Goal: Information Seeking & Learning: Learn about a topic

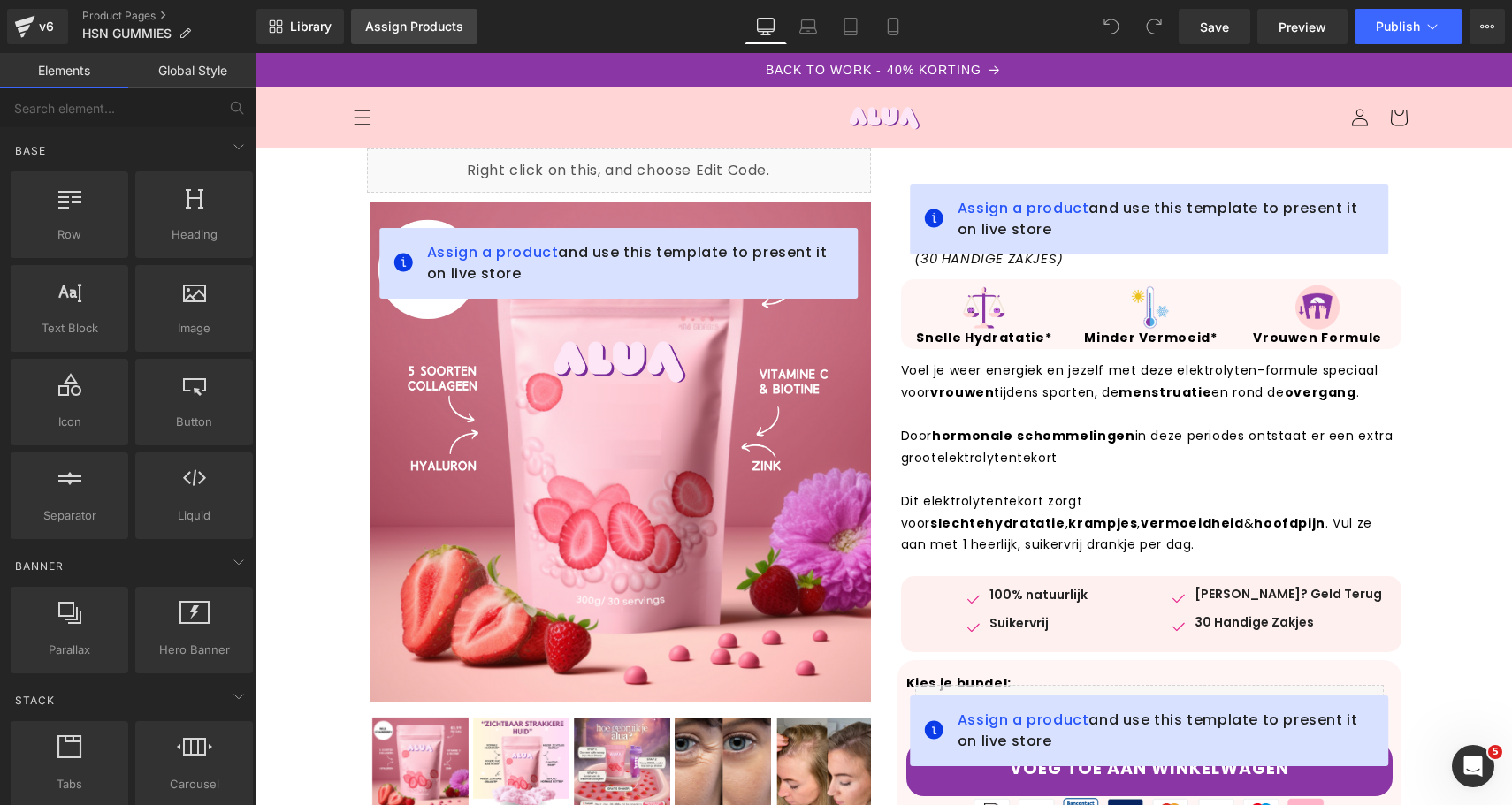
click at [407, 24] on div "Assign Products" at bounding box center [414, 27] width 98 height 14
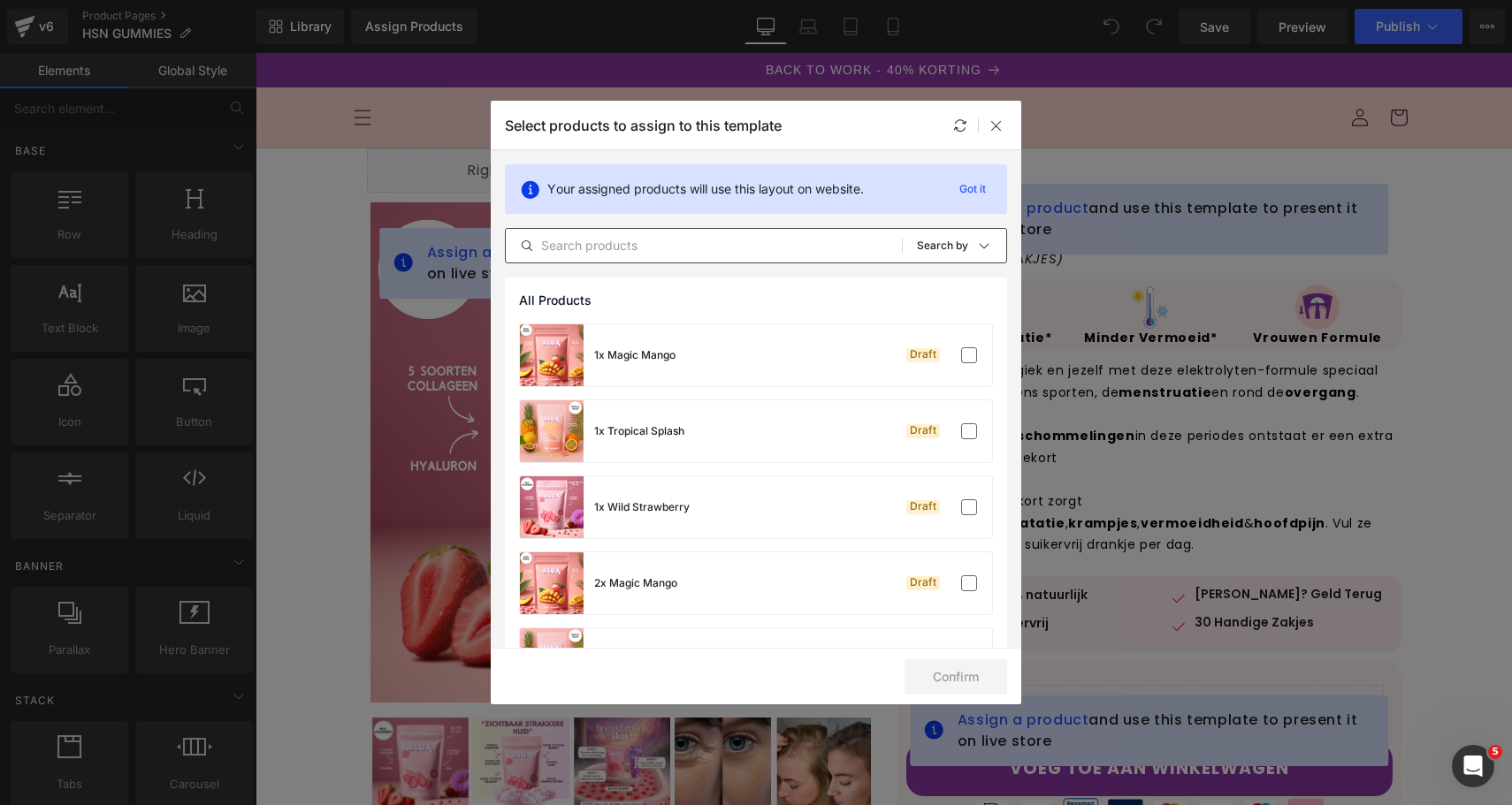
click at [684, 251] on input "text" at bounding box center [703, 246] width 396 height 22
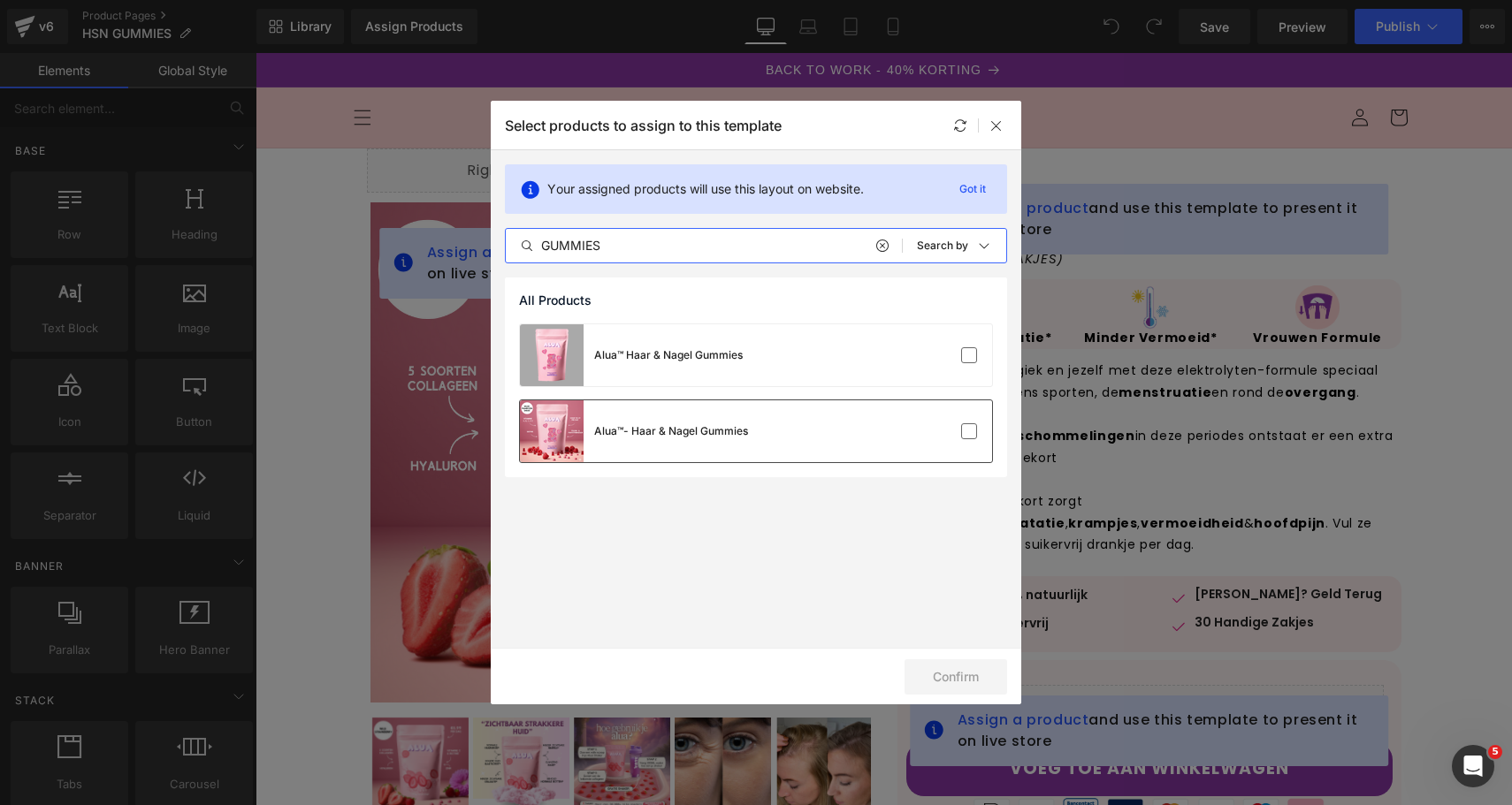
type input "GUMMIES"
click at [884, 418] on div "Alua™- Haar & Nagel Gummies" at bounding box center [756, 431] width 472 height 62
click at [960, 665] on button "Confirm" at bounding box center [955, 676] width 102 height 35
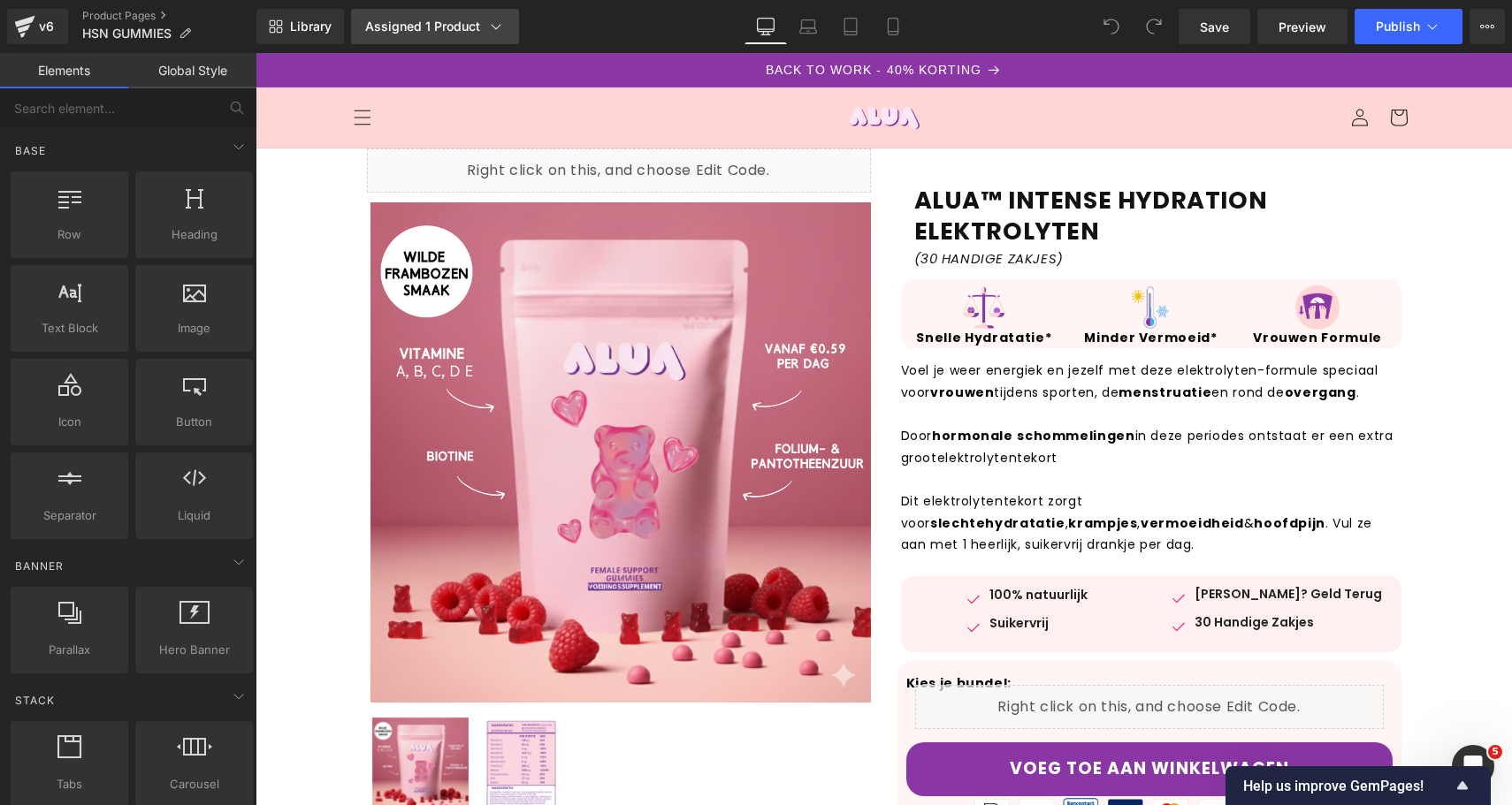
click at [478, 28] on div "Assigned 1 Product" at bounding box center [435, 27] width 140 height 18
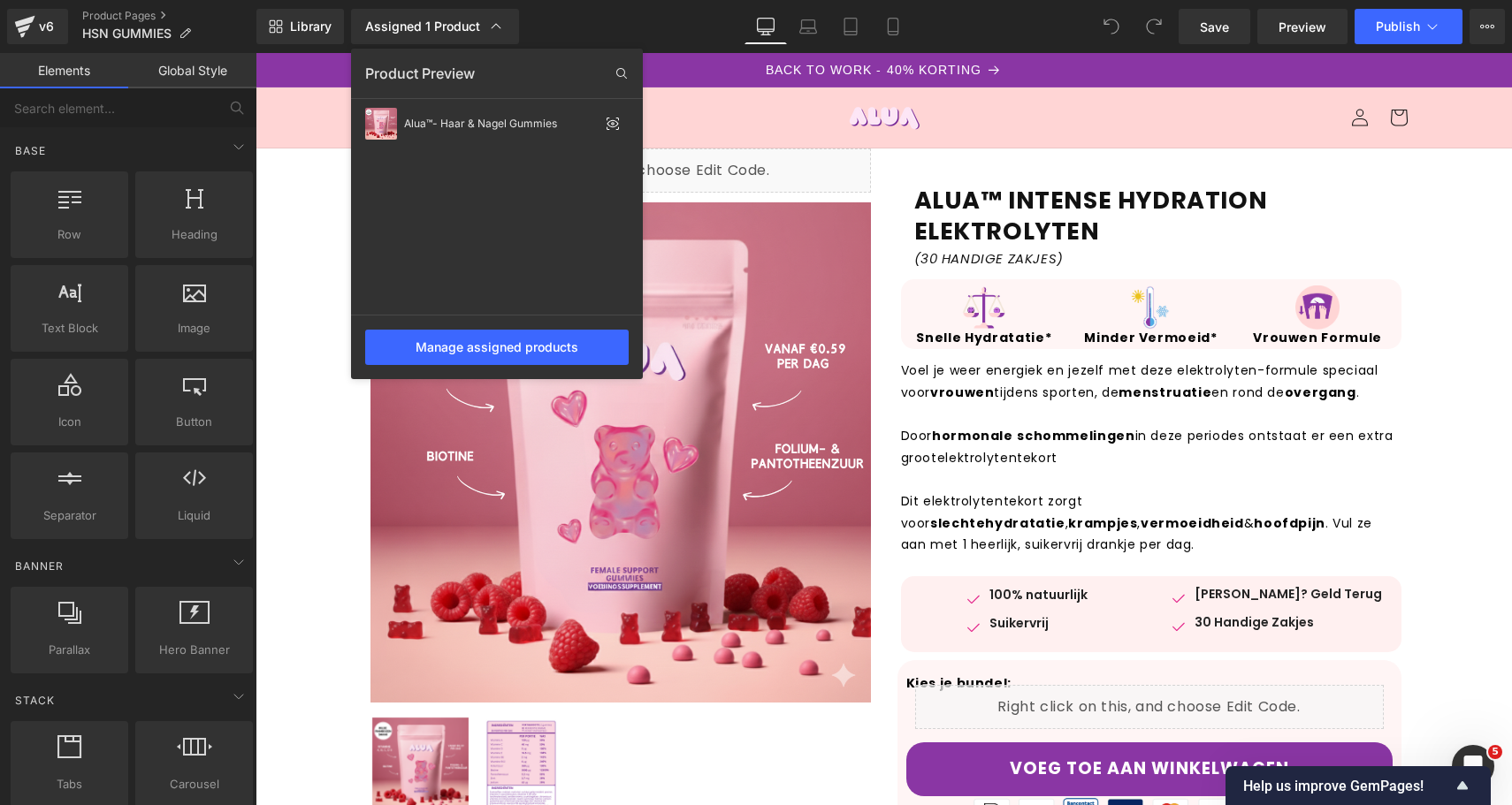
click at [1068, 208] on div at bounding box center [883, 429] width 1256 height 752
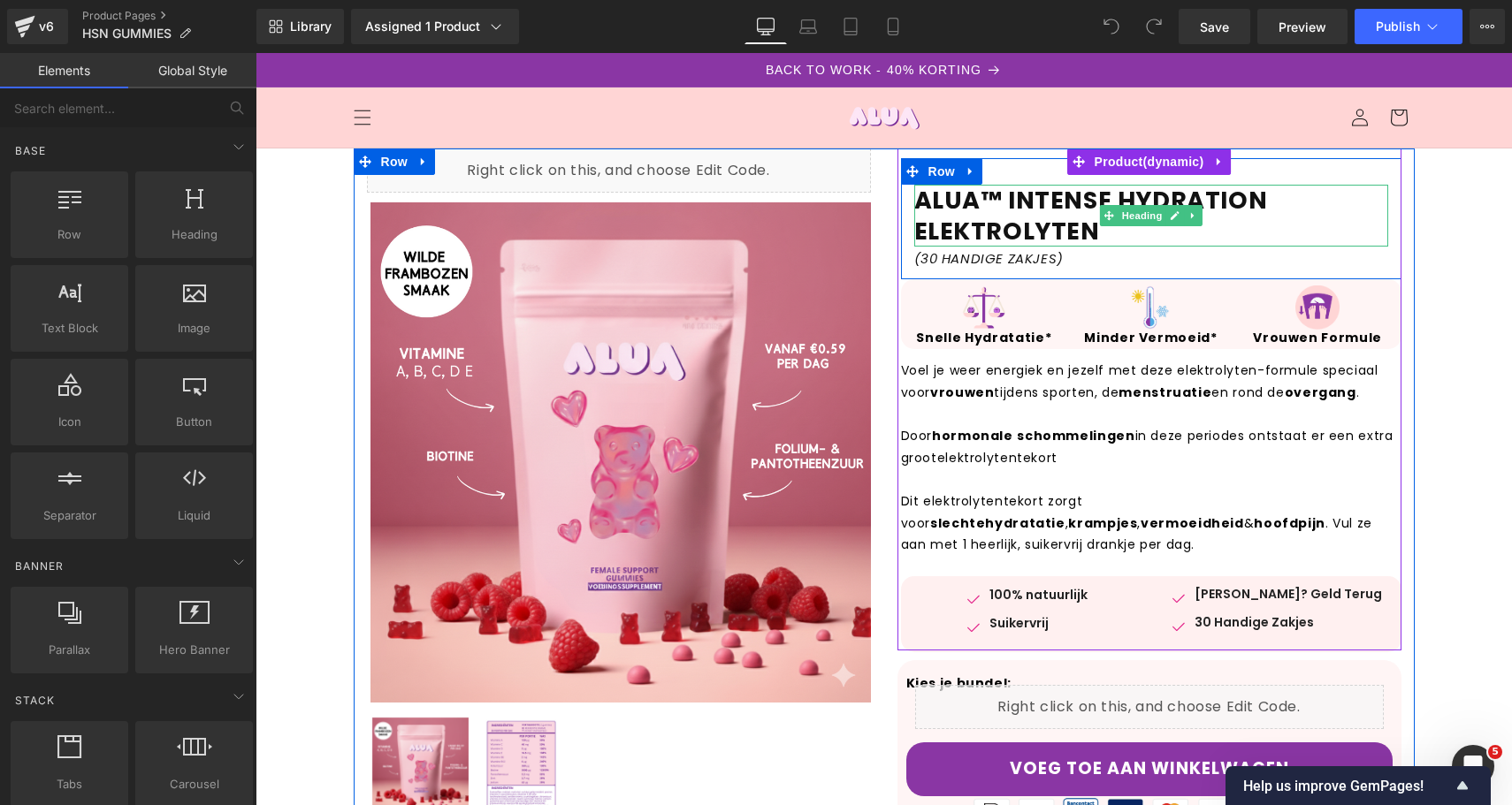
click at [1094, 228] on h1 "ALUA™ INTENSE HYDRATION ELEKTROLYTEN" at bounding box center [1151, 215] width 474 height 62
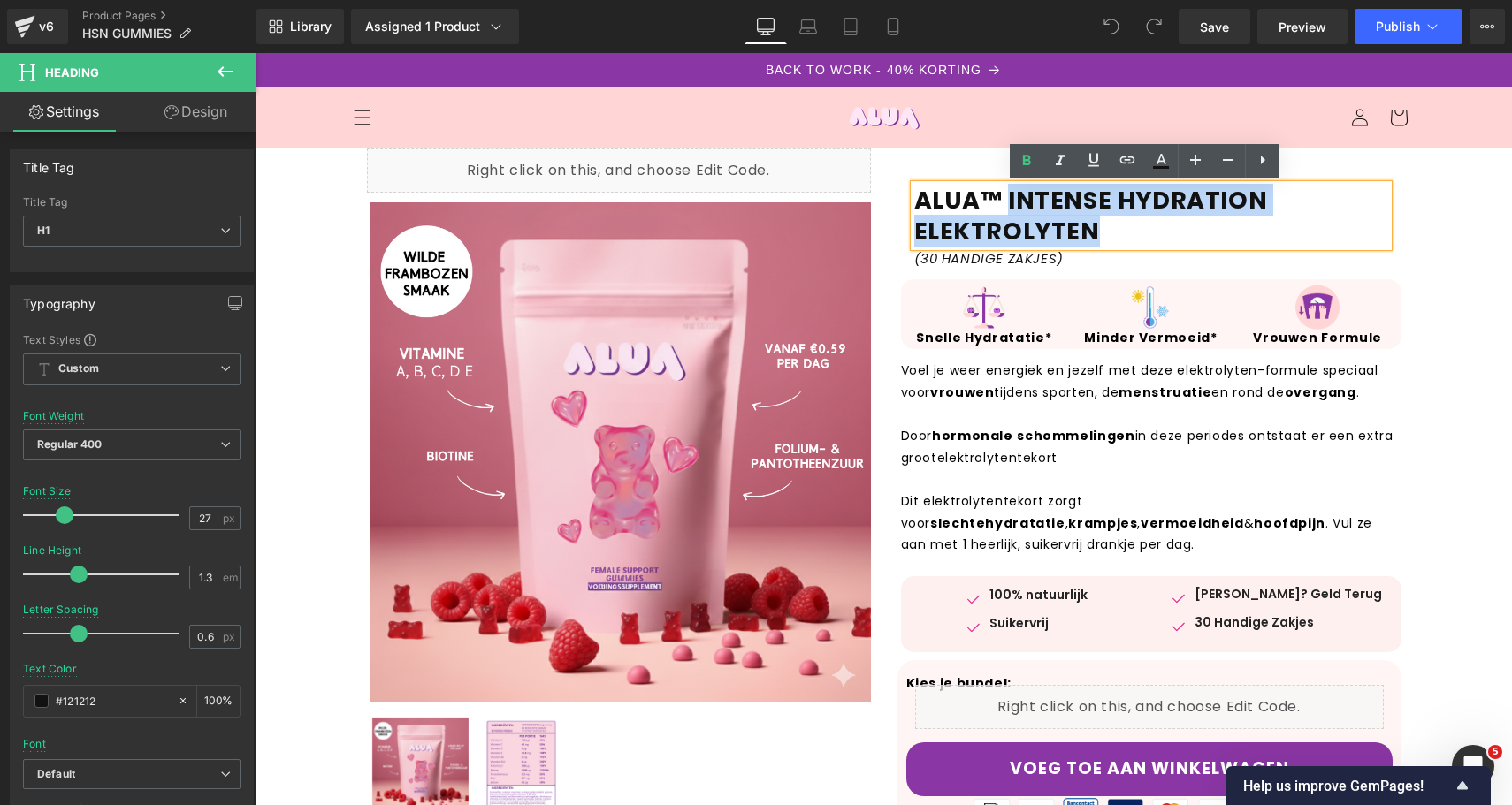
drag, startPoint x: 1101, startPoint y: 226, endPoint x: 1001, endPoint y: 206, distance: 102.0
click at [1001, 206] on h1 "ALUA™ INTENSE HYDRATION ELEKTROLYTEN" at bounding box center [1151, 215] width 474 height 62
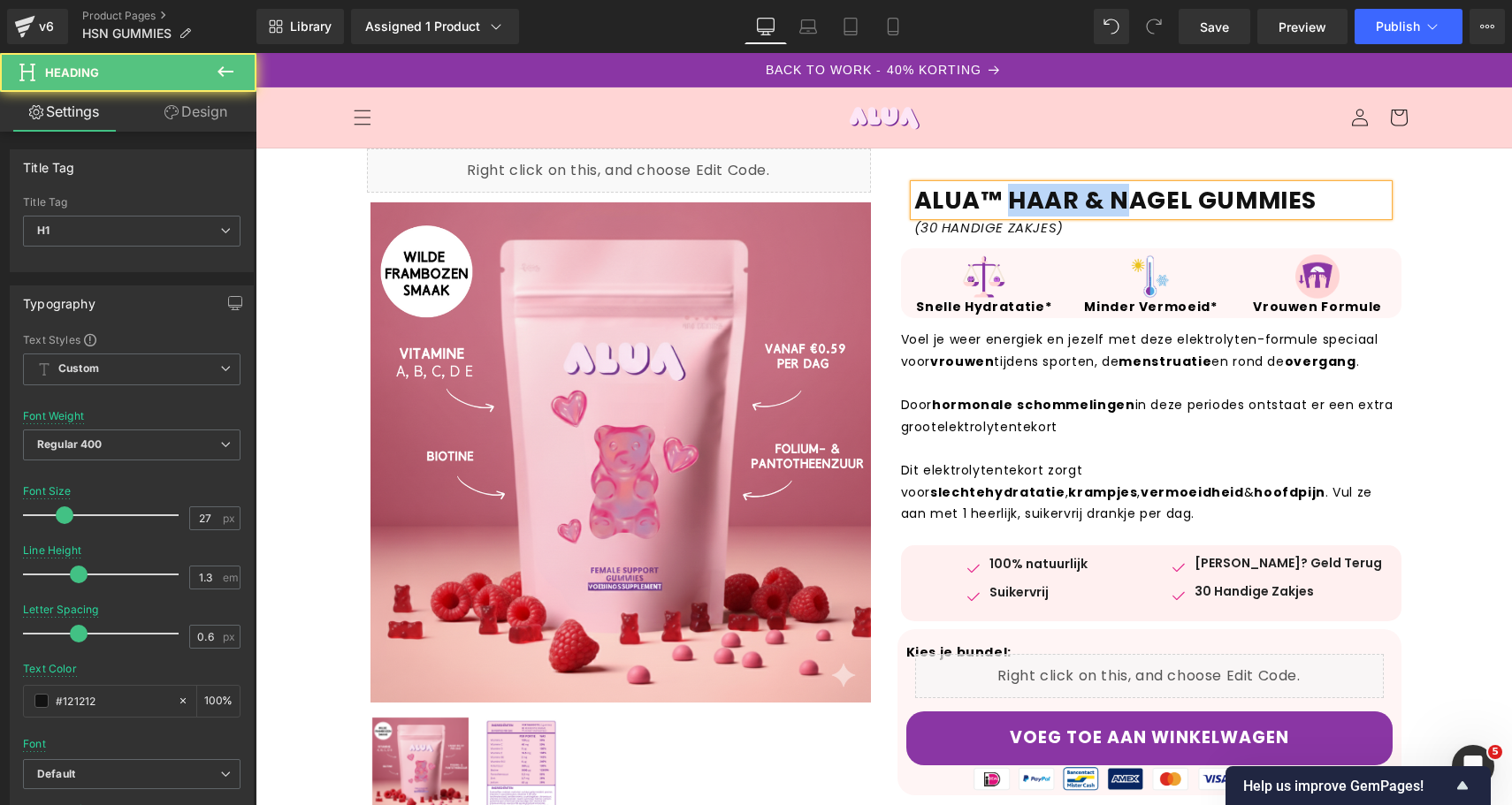
drag, startPoint x: 1001, startPoint y: 206, endPoint x: 1249, endPoint y: 181, distance: 249.3
click at [1225, 186] on strong "ALUA™ HAAR & NAGEL GUMMIES" at bounding box center [1115, 200] width 403 height 32
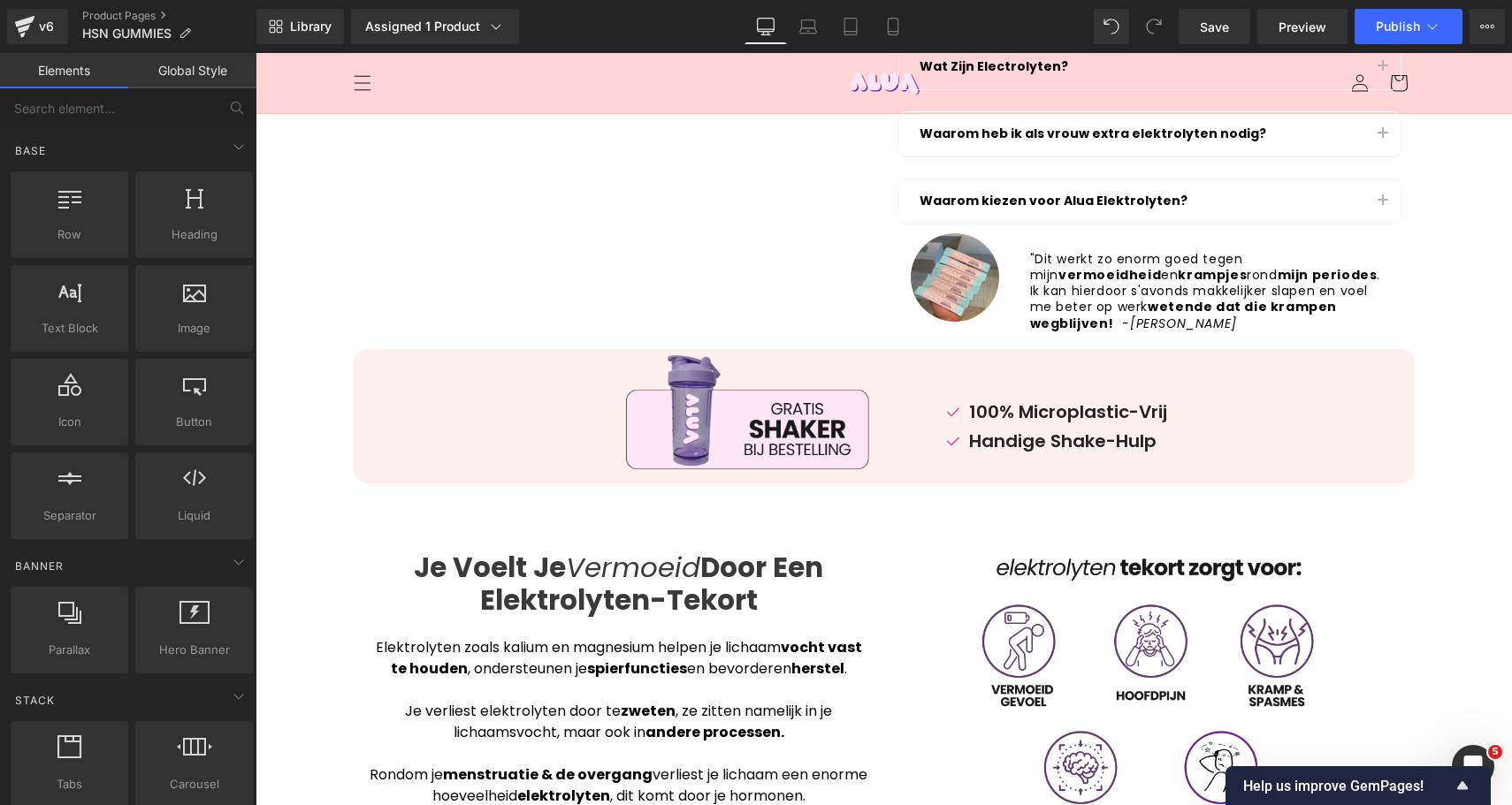
scroll to position [388, 0]
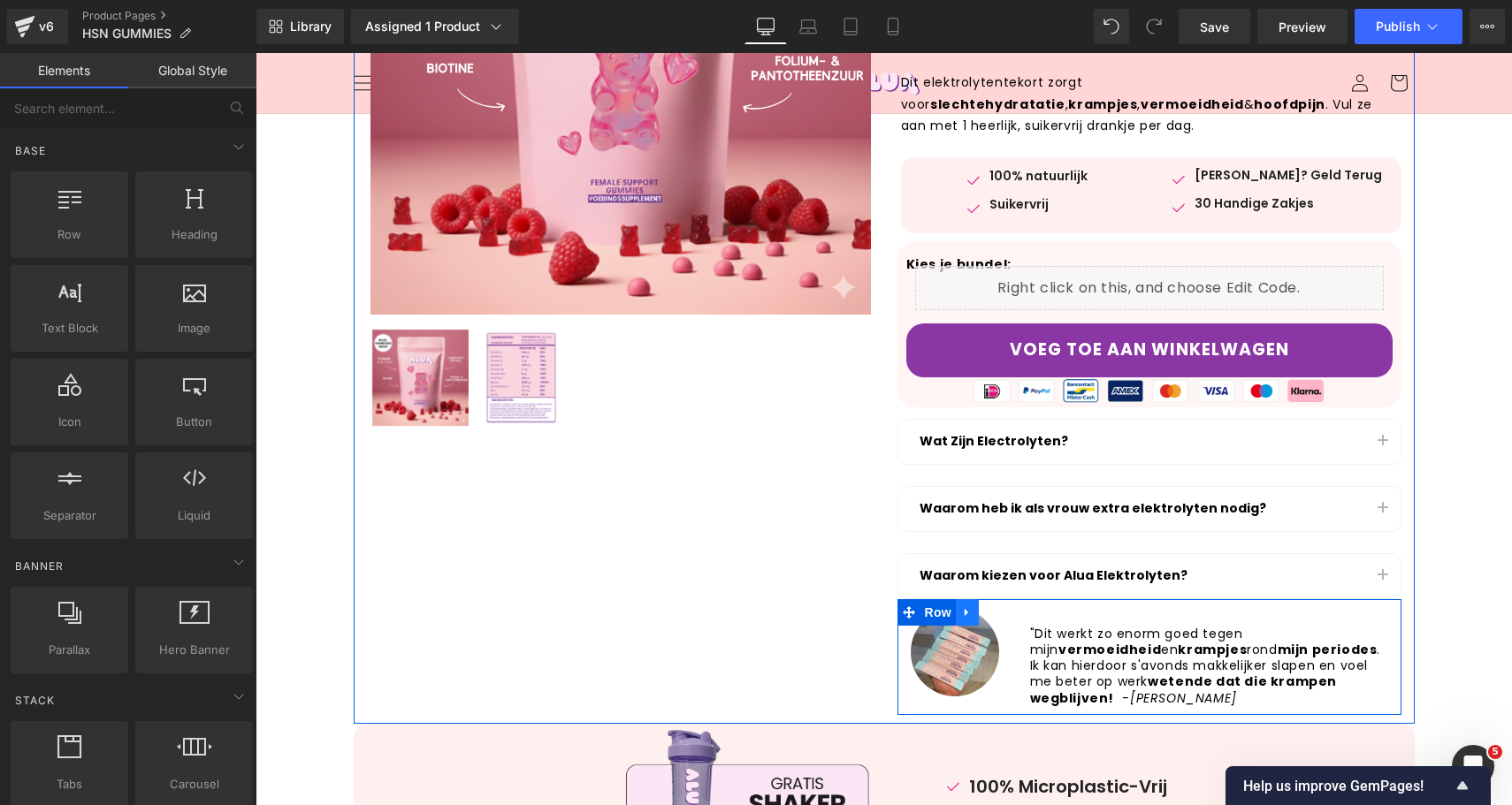
click at [962, 609] on icon at bounding box center [967, 611] width 13 height 13
click at [1007, 612] on icon at bounding box center [1013, 612] width 13 height 13
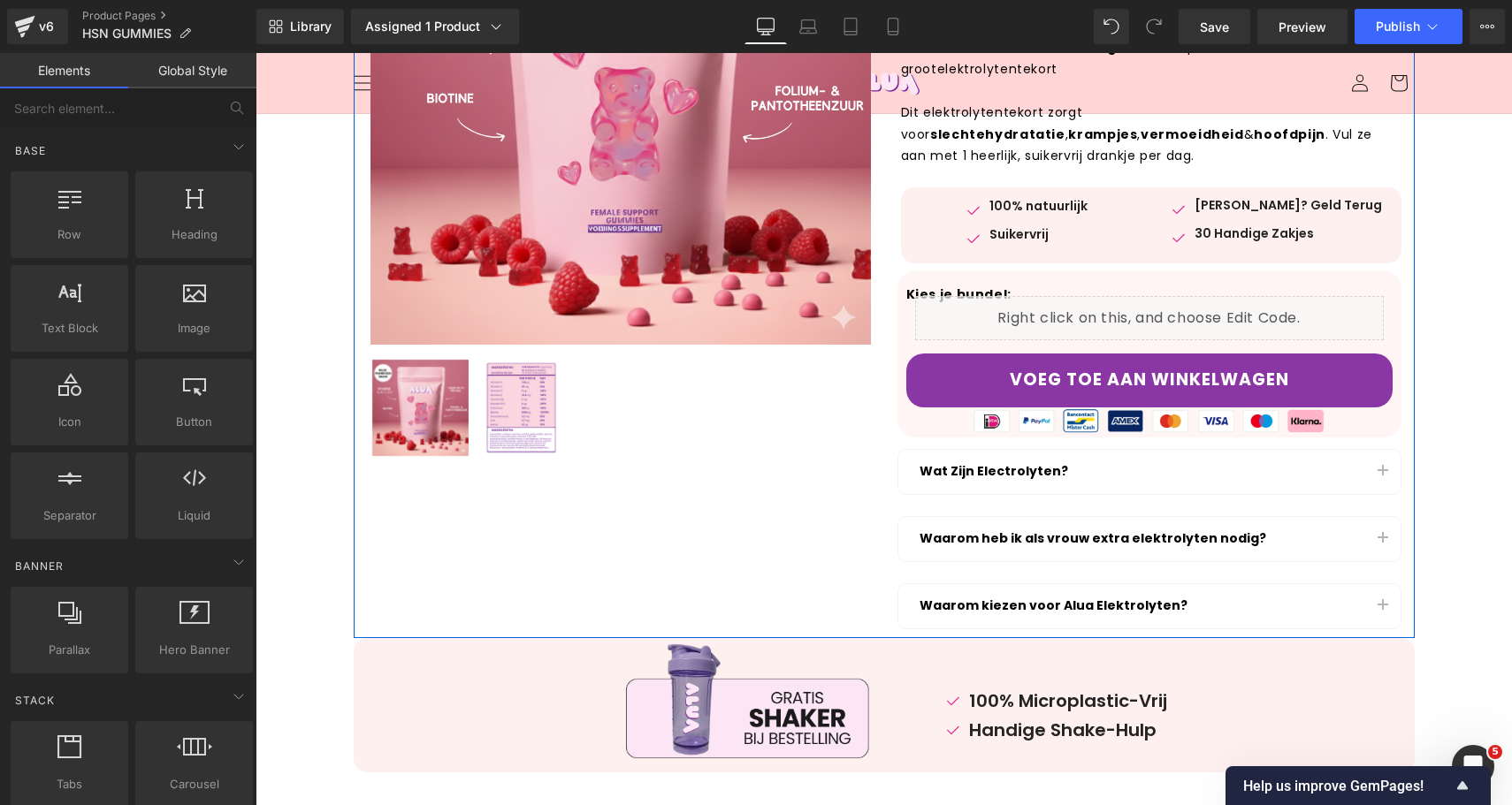
scroll to position [347, 0]
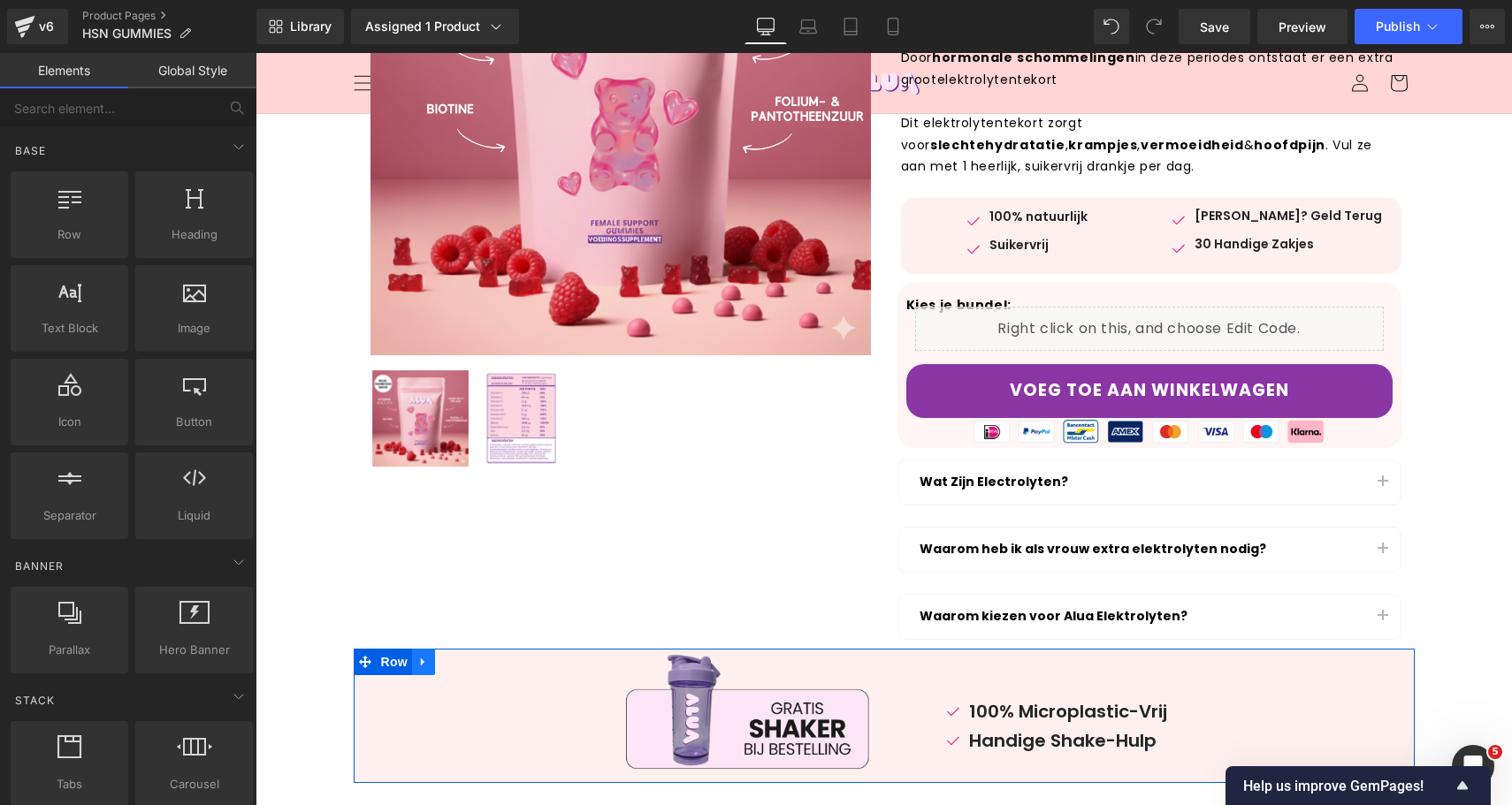
click at [418, 661] on icon at bounding box center [424, 661] width 13 height 13
click at [463, 660] on icon at bounding box center [470, 662] width 13 height 13
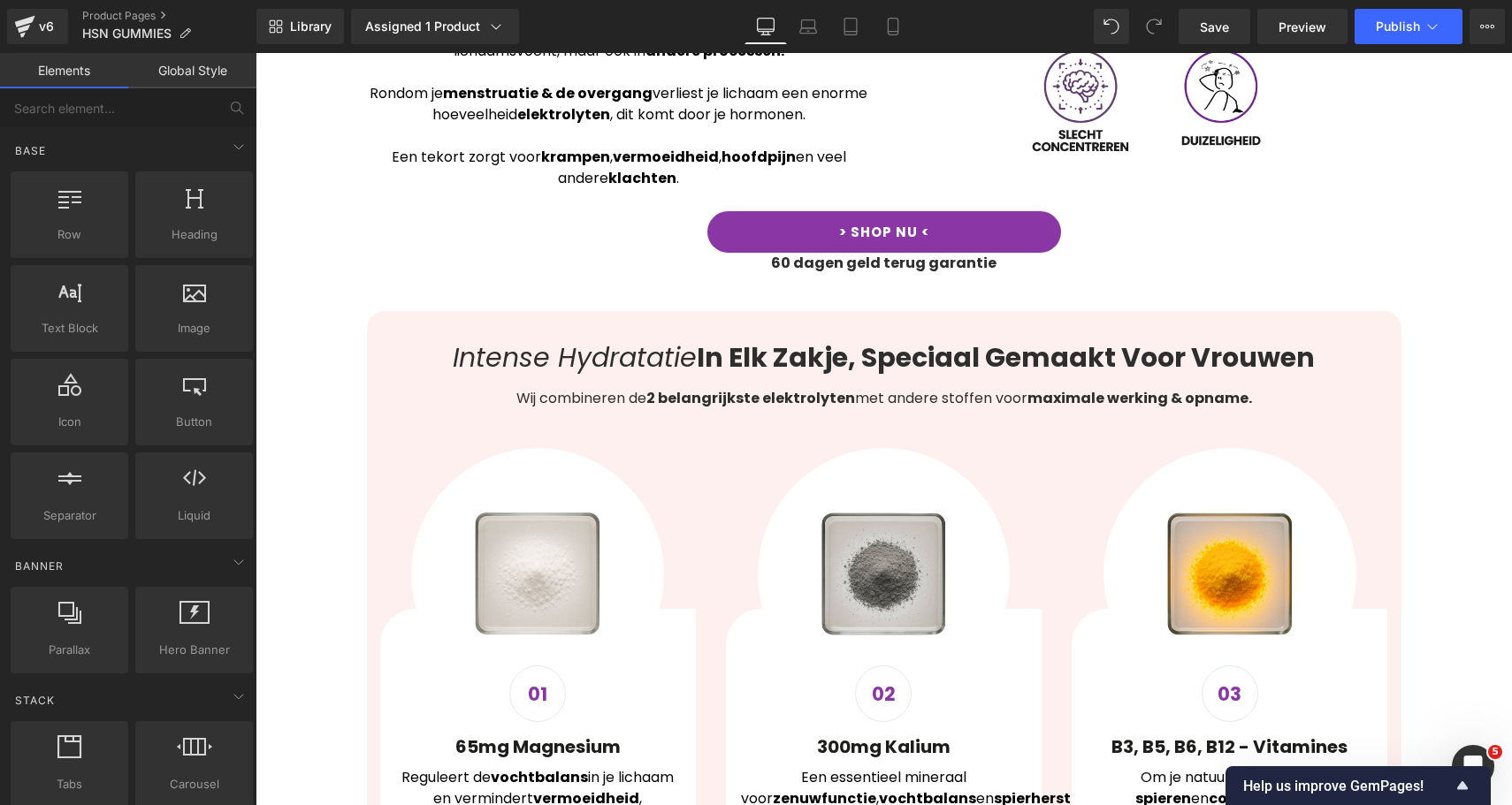
scroll to position [1369, 0]
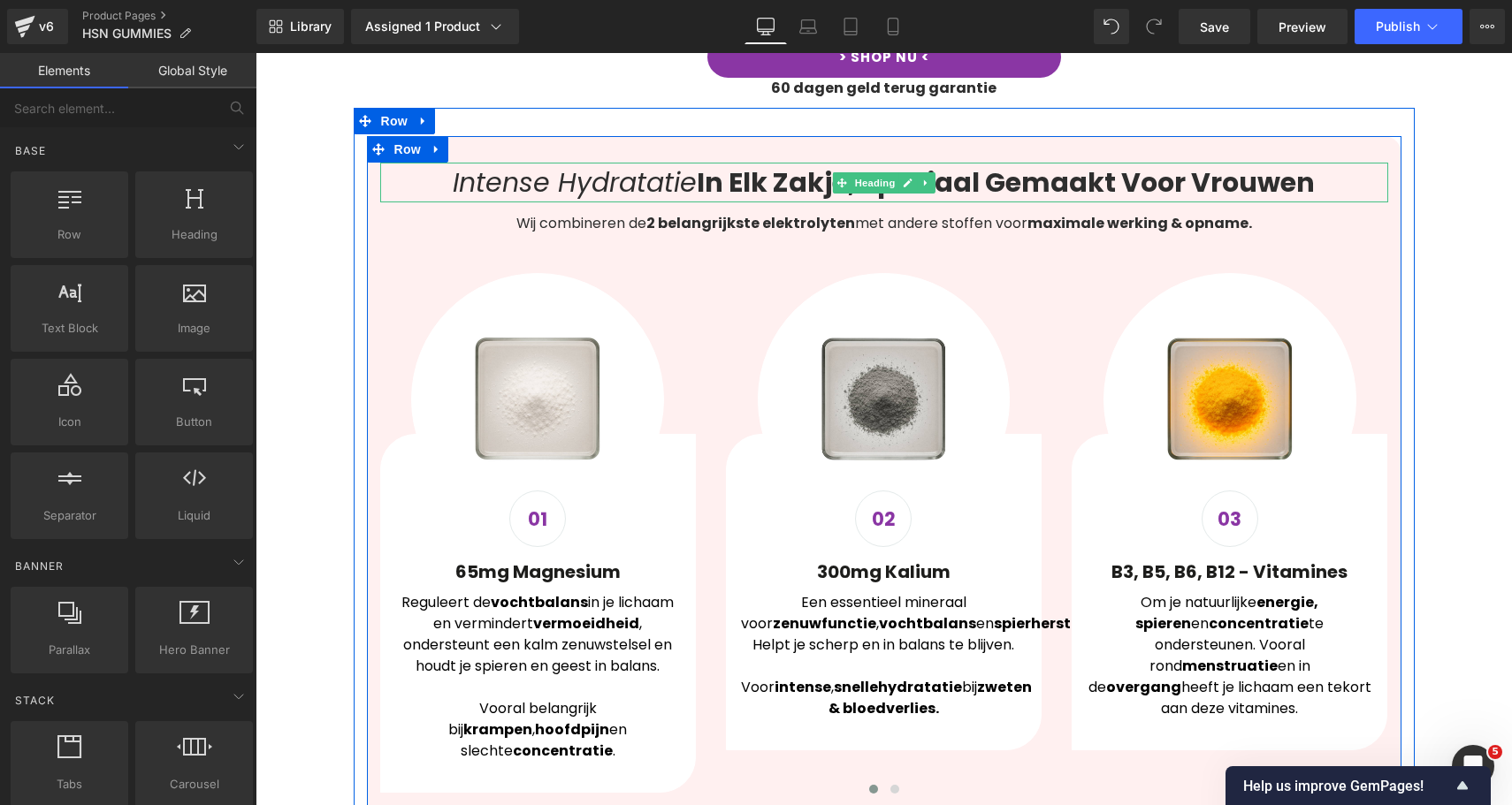
click at [705, 181] on b "In Elk Zakje, Speciaal Gemaakt Voor Vrouwen" at bounding box center [1006, 182] width 618 height 38
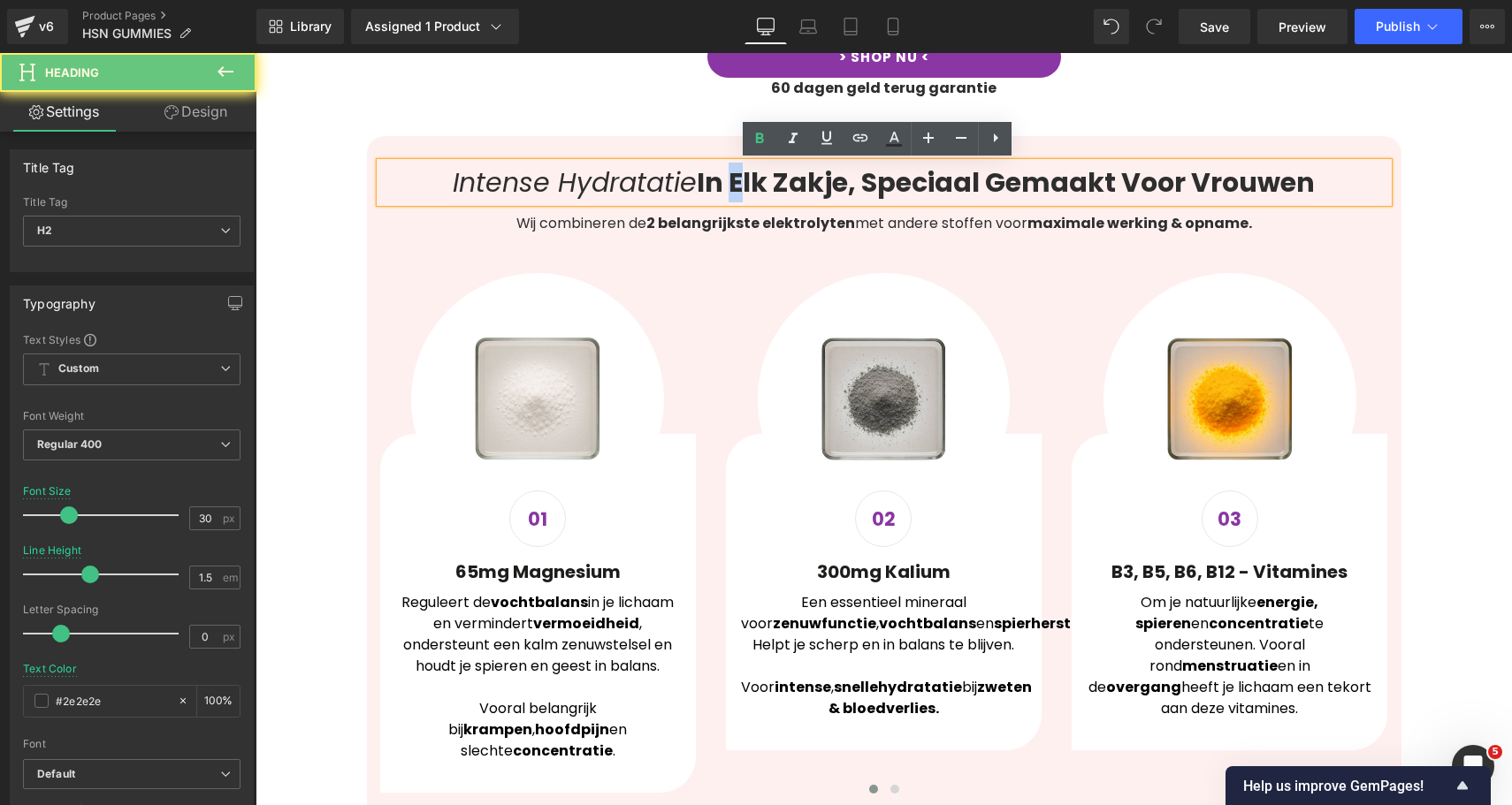
click at [705, 181] on b "In Elk Zakje, Speciaal Gemaakt Voor Vrouwen" at bounding box center [1006, 182] width 618 height 38
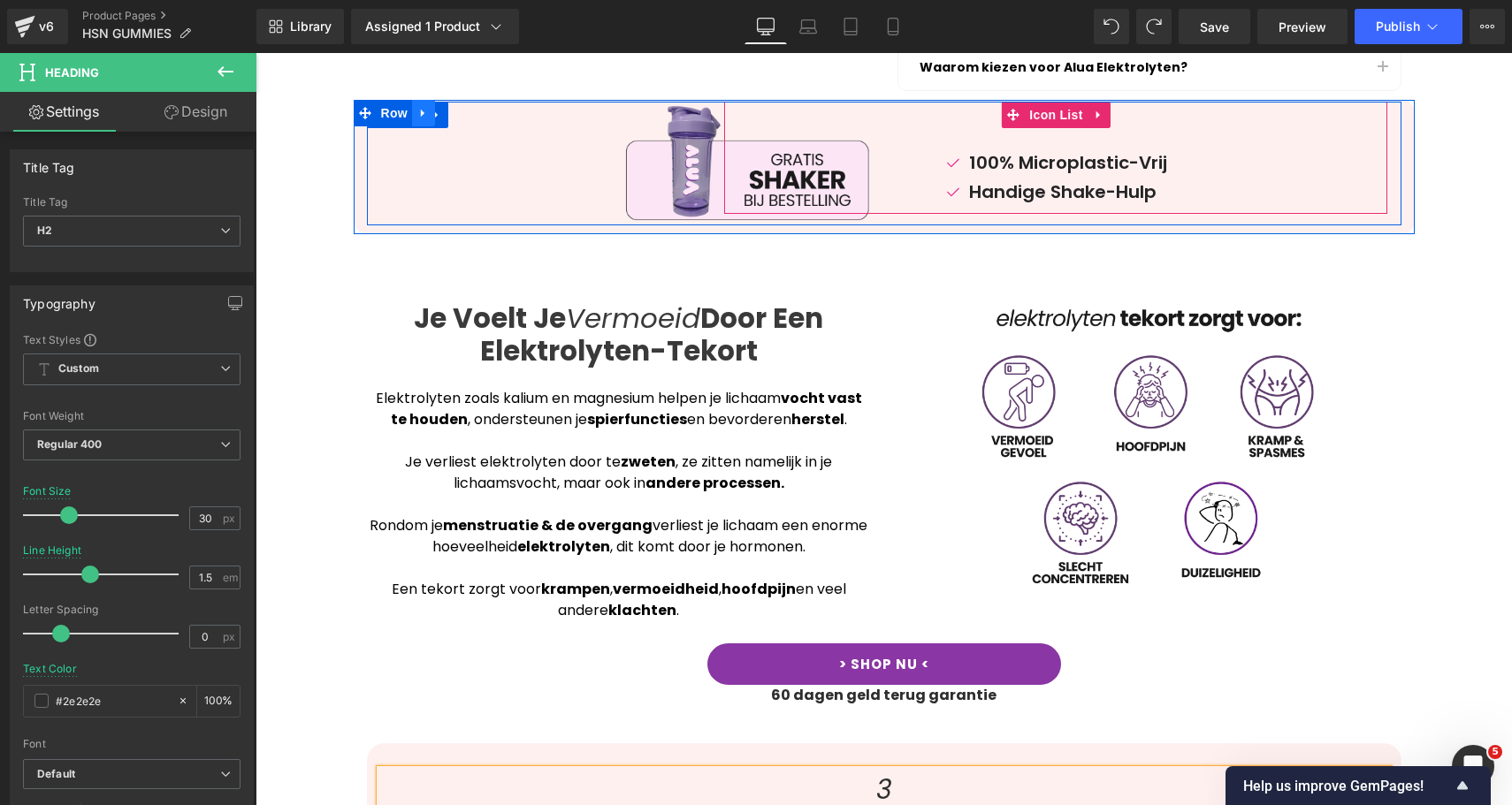
scroll to position [854, 0]
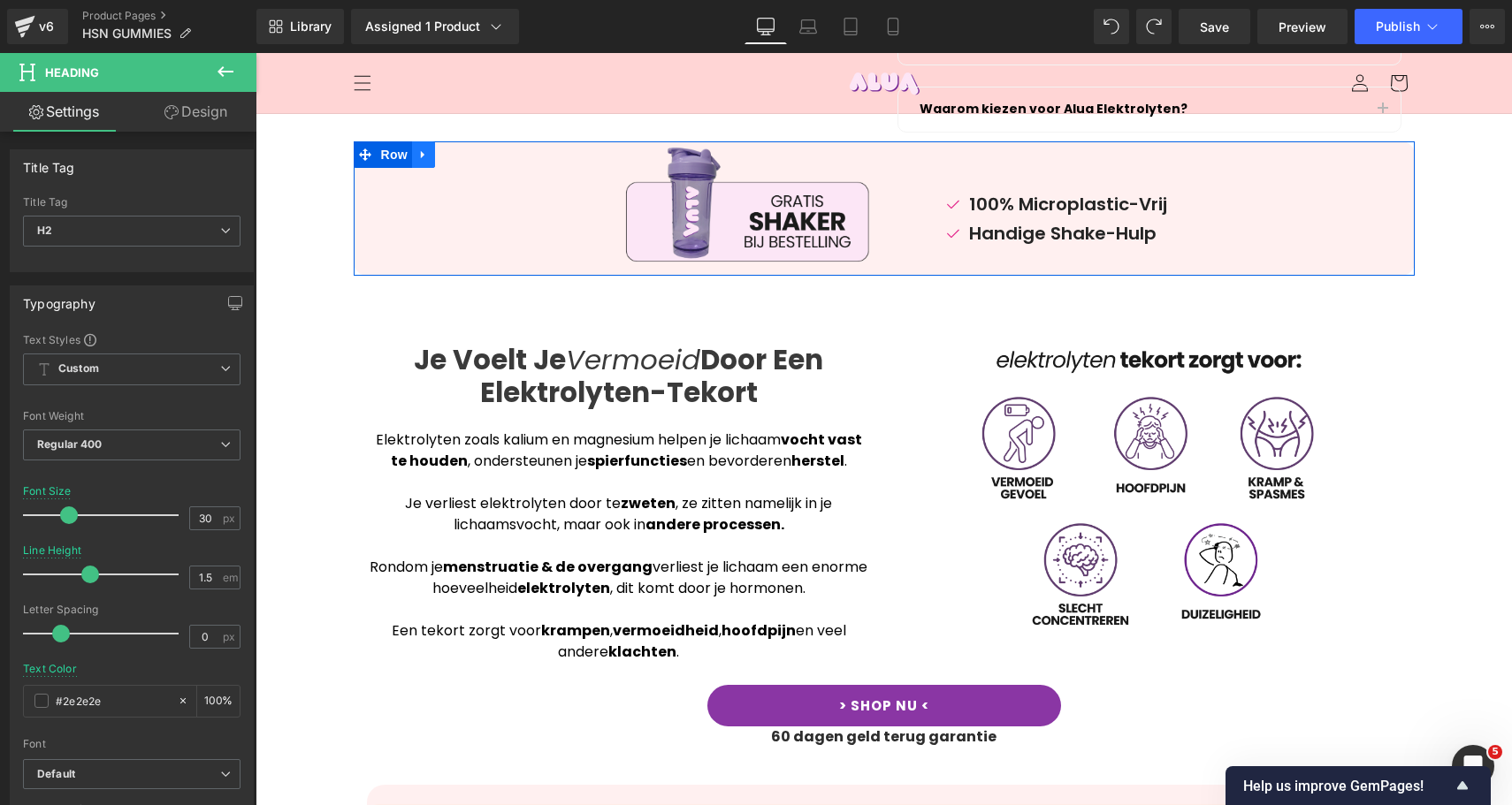
click at [418, 152] on icon at bounding box center [424, 153] width 13 height 13
click at [465, 155] on icon at bounding box center [470, 154] width 13 height 13
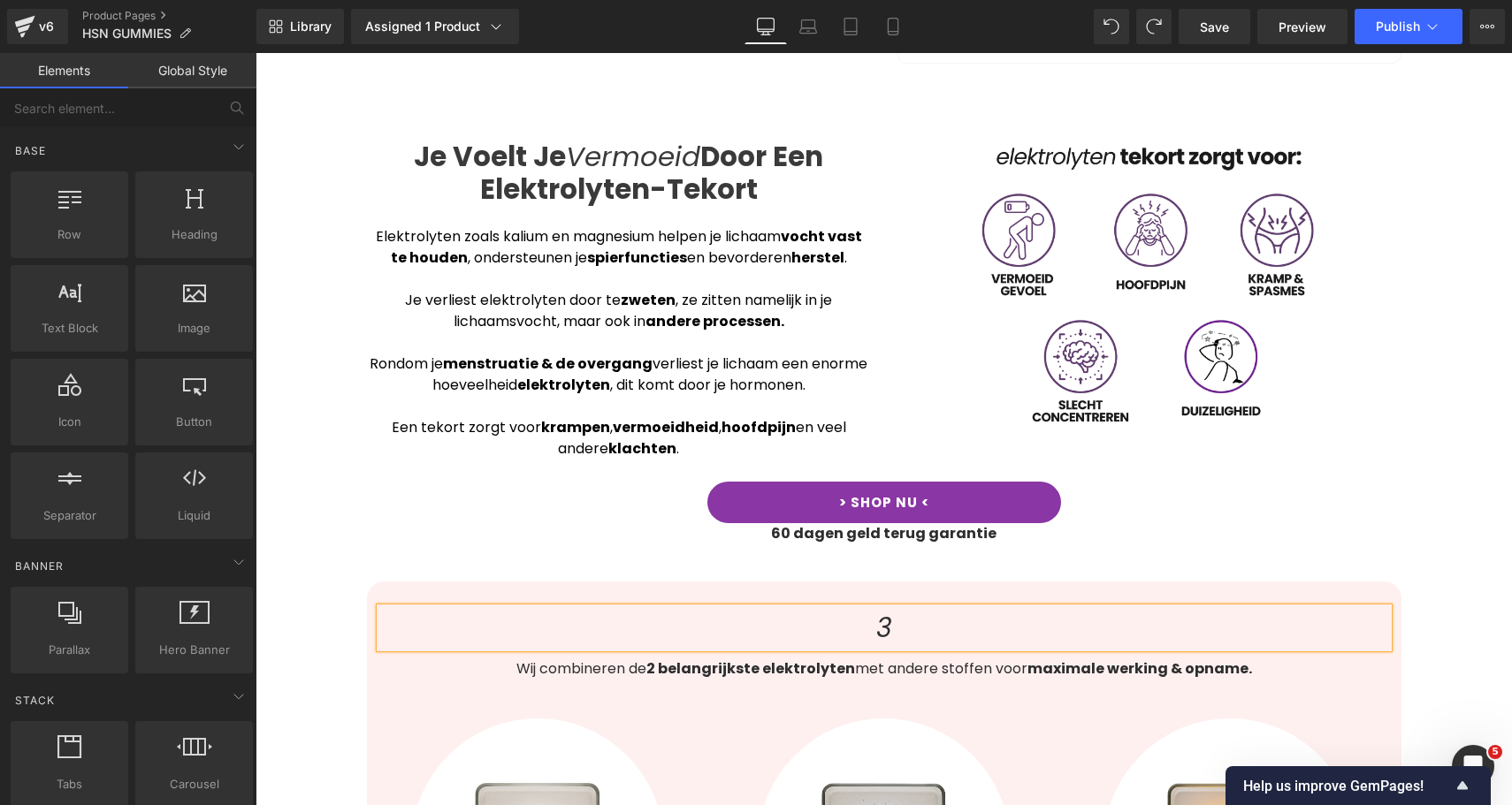
scroll to position [1114, 0]
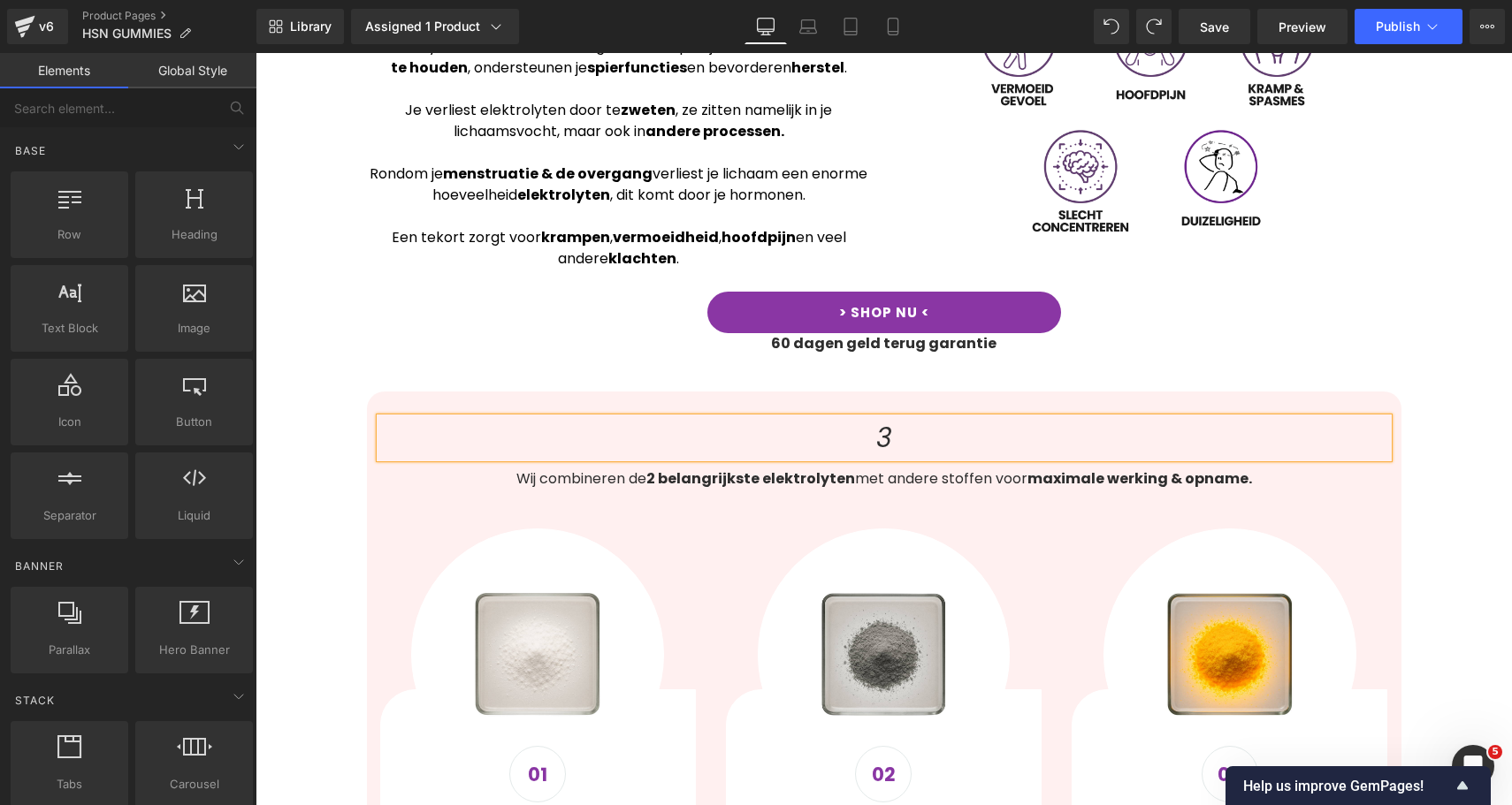
click at [933, 448] on h2 "3" at bounding box center [883, 438] width 1007 height 39
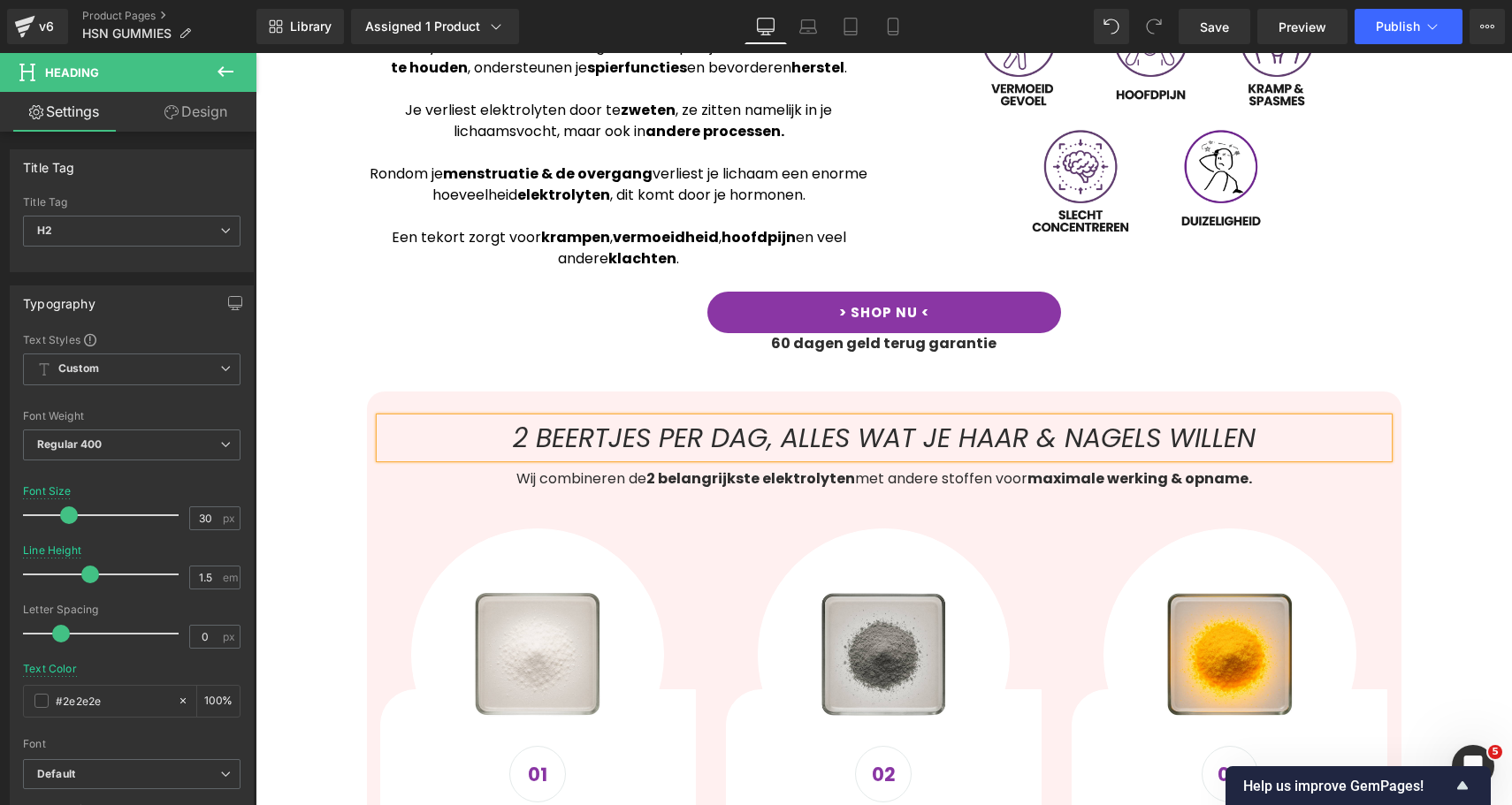
click at [953, 428] on icon "2 BEERTJES PER DAG, ALLES WAT JE HAAR & NAGELS WILLEN" at bounding box center [883, 438] width 743 height 38
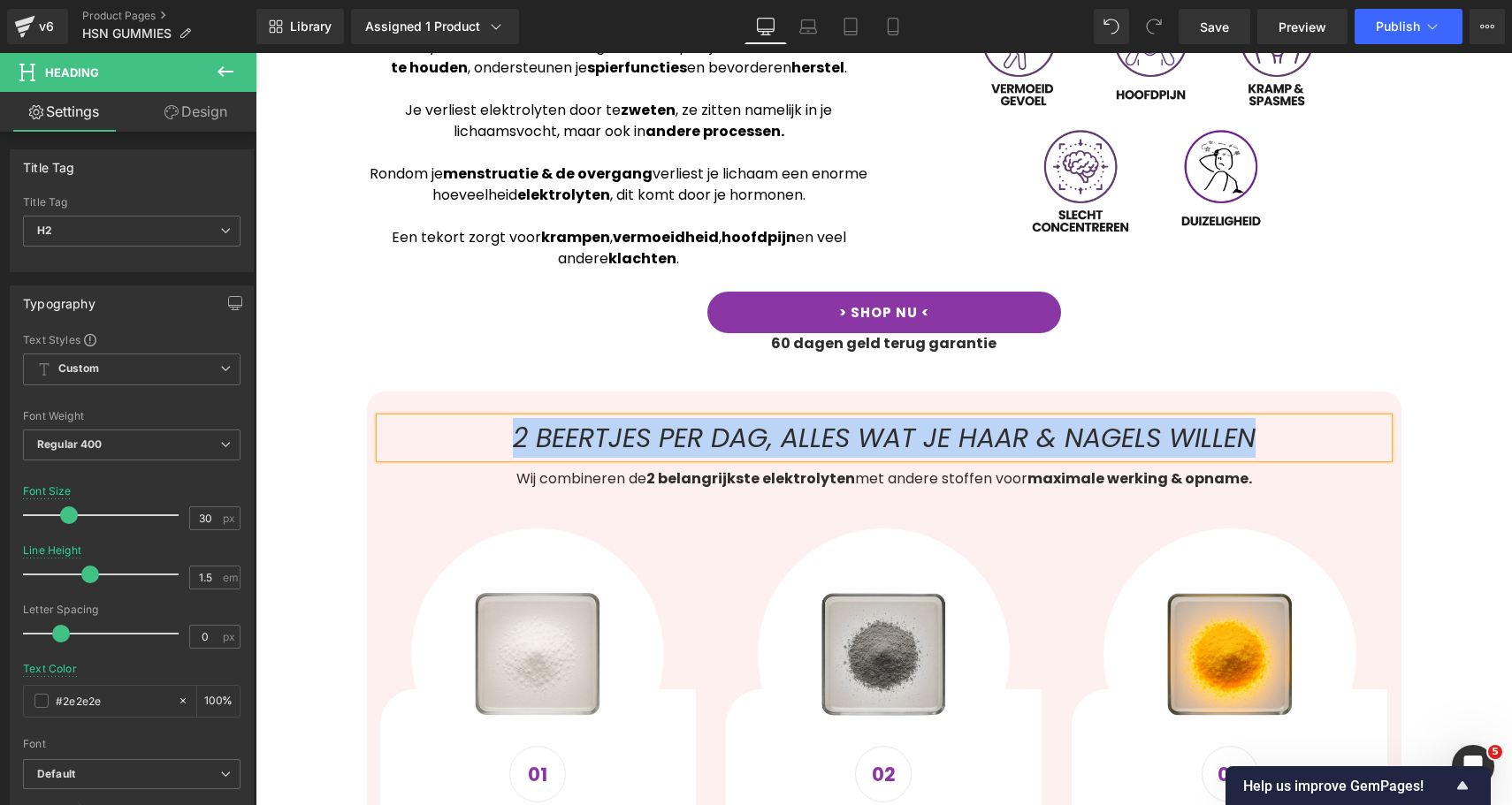
click at [953, 428] on icon "2 BEERTJES PER DAG, ALLES WAT JE HAAR & NAGELS WILLEN" at bounding box center [883, 438] width 743 height 38
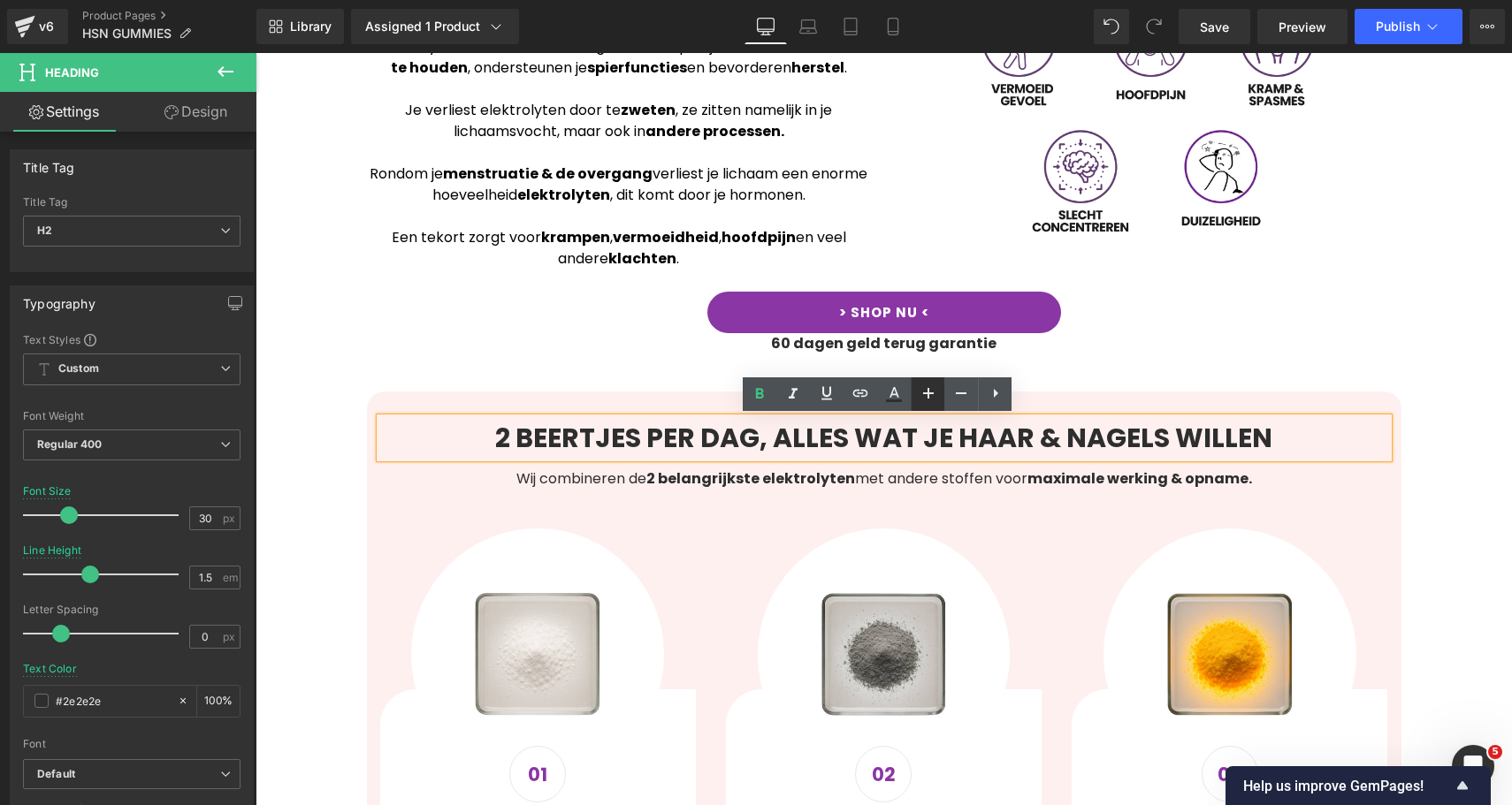
click at [925, 409] on link at bounding box center [927, 393] width 33 height 33
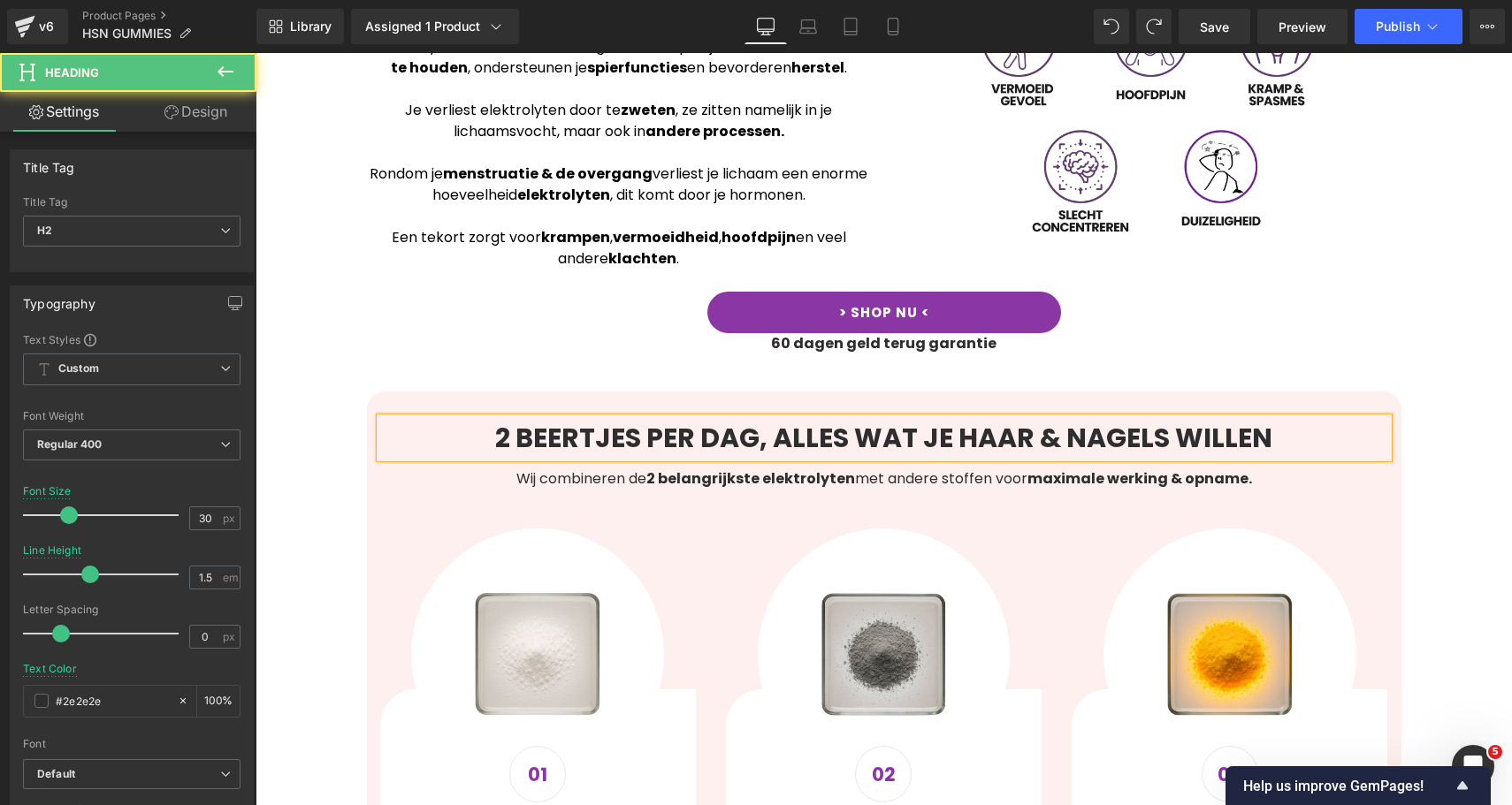
click at [919, 441] on strong "2 BEERTJES PER DAG, ALLES WAT JE HAAR & NAGELS WILLEN" at bounding box center [883, 438] width 777 height 38
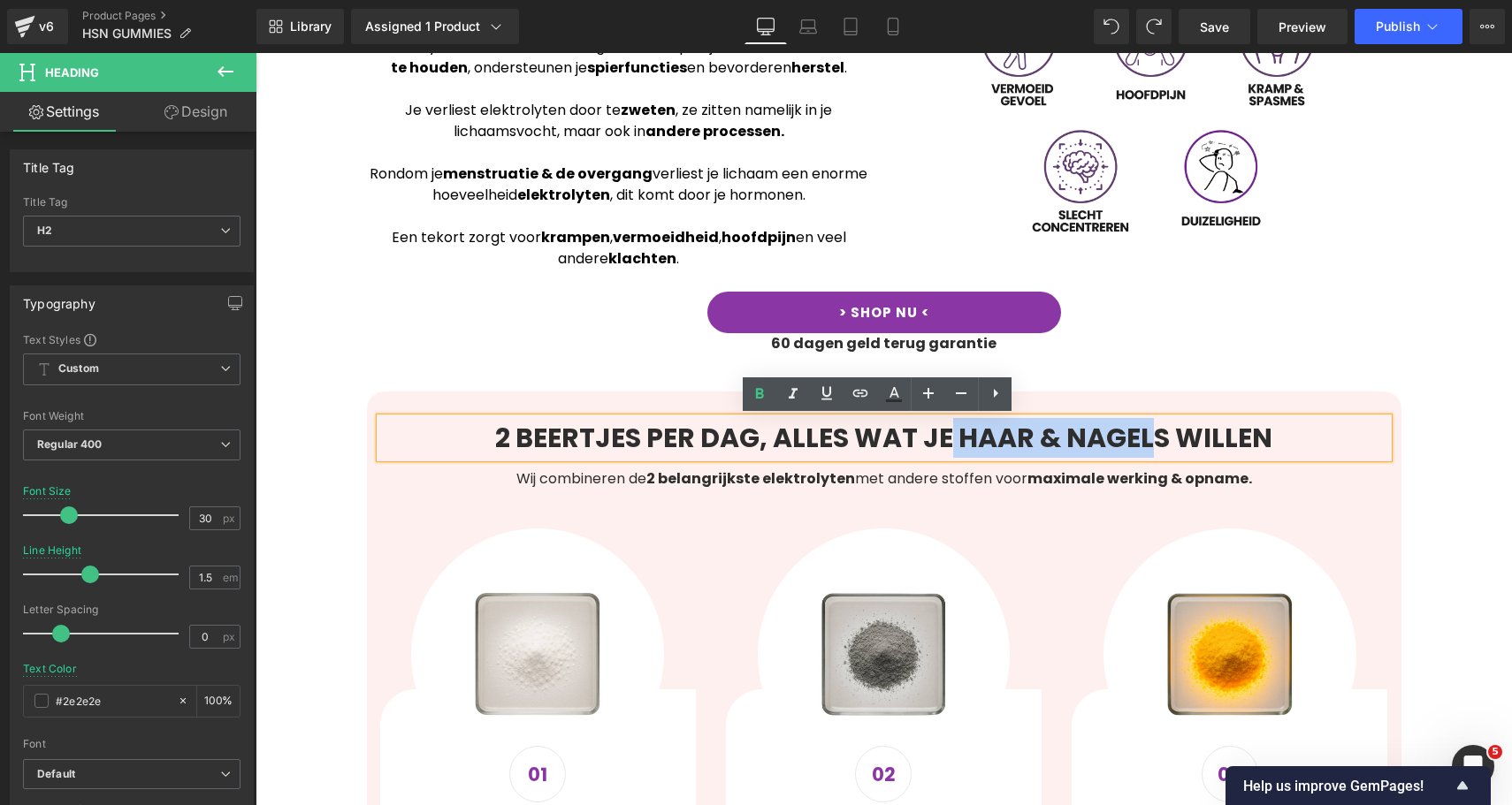
drag, startPoint x: 961, startPoint y: 436, endPoint x: 1149, endPoint y: 447, distance: 188.3
click at [1149, 447] on strong "2 BEERTJES PER DAG, ALLES WAT JE HAAR & NAGELS WILLEN" at bounding box center [883, 438] width 777 height 38
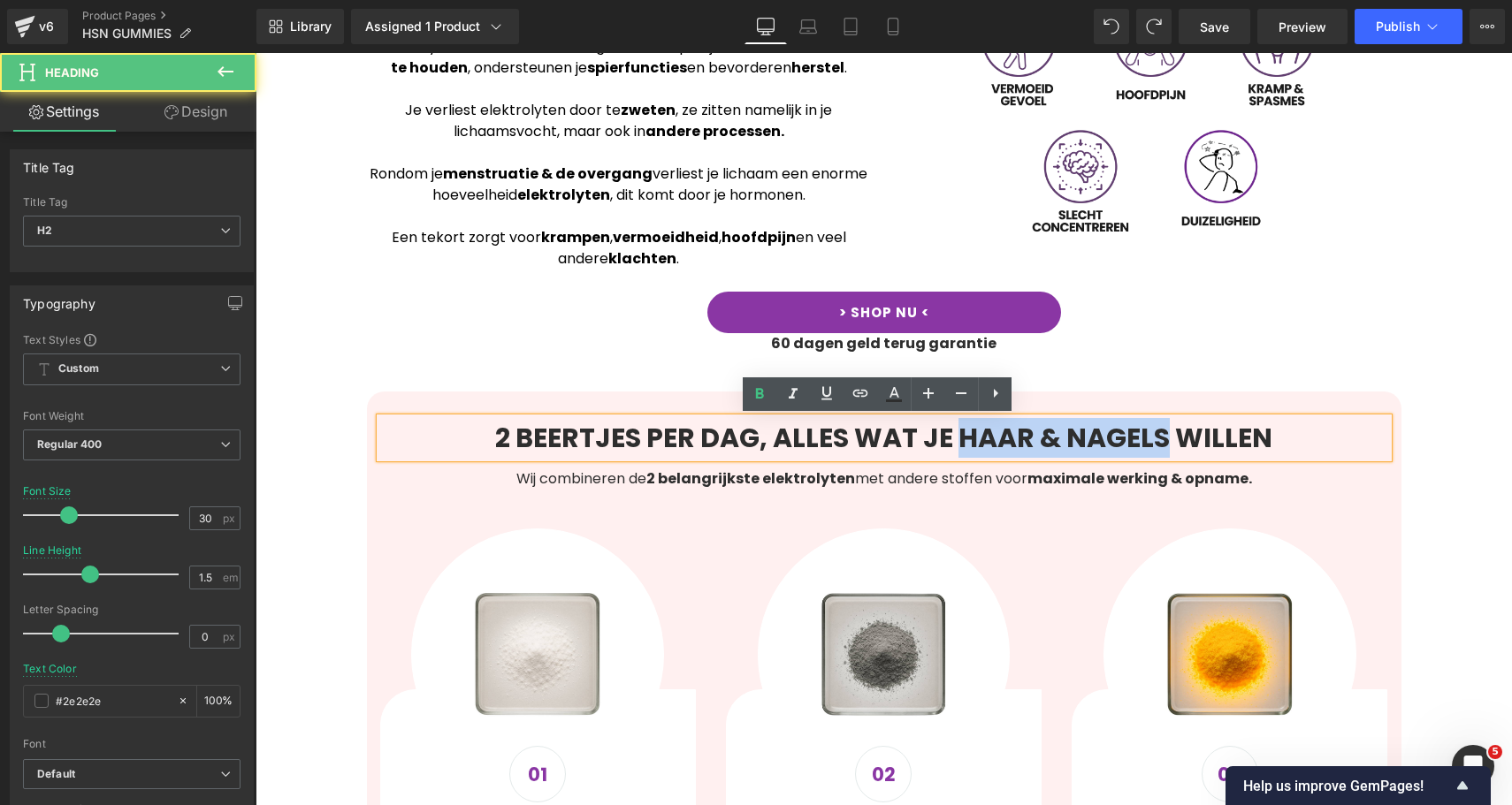
drag, startPoint x: 1162, startPoint y: 439, endPoint x: 961, endPoint y: 440, distance: 201.0
click at [961, 440] on strong "2 BEERTJES PER DAG, ALLES WAT JE HAAR & NAGELS WILLEN" at bounding box center [883, 438] width 777 height 38
drag, startPoint x: 961, startPoint y: 440, endPoint x: 1156, endPoint y: 450, distance: 195.3
click at [1156, 450] on h2 "2 BEERTJES PER DAG, ALLES WAT JE HAAR & NAGELS WILLEN" at bounding box center [883, 438] width 1007 height 39
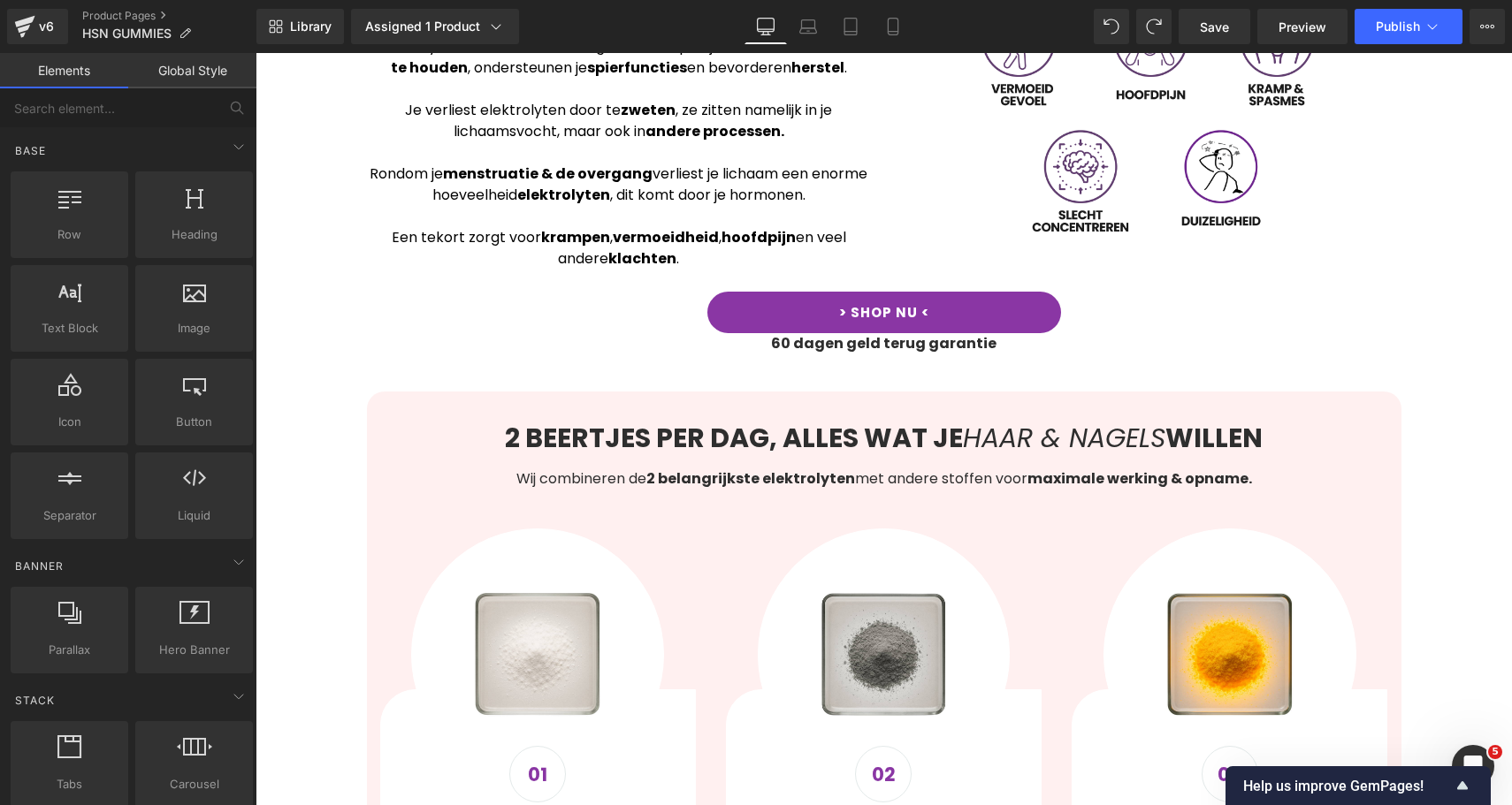
click at [1220, 435] on strong "WILLEN" at bounding box center [1214, 438] width 97 height 38
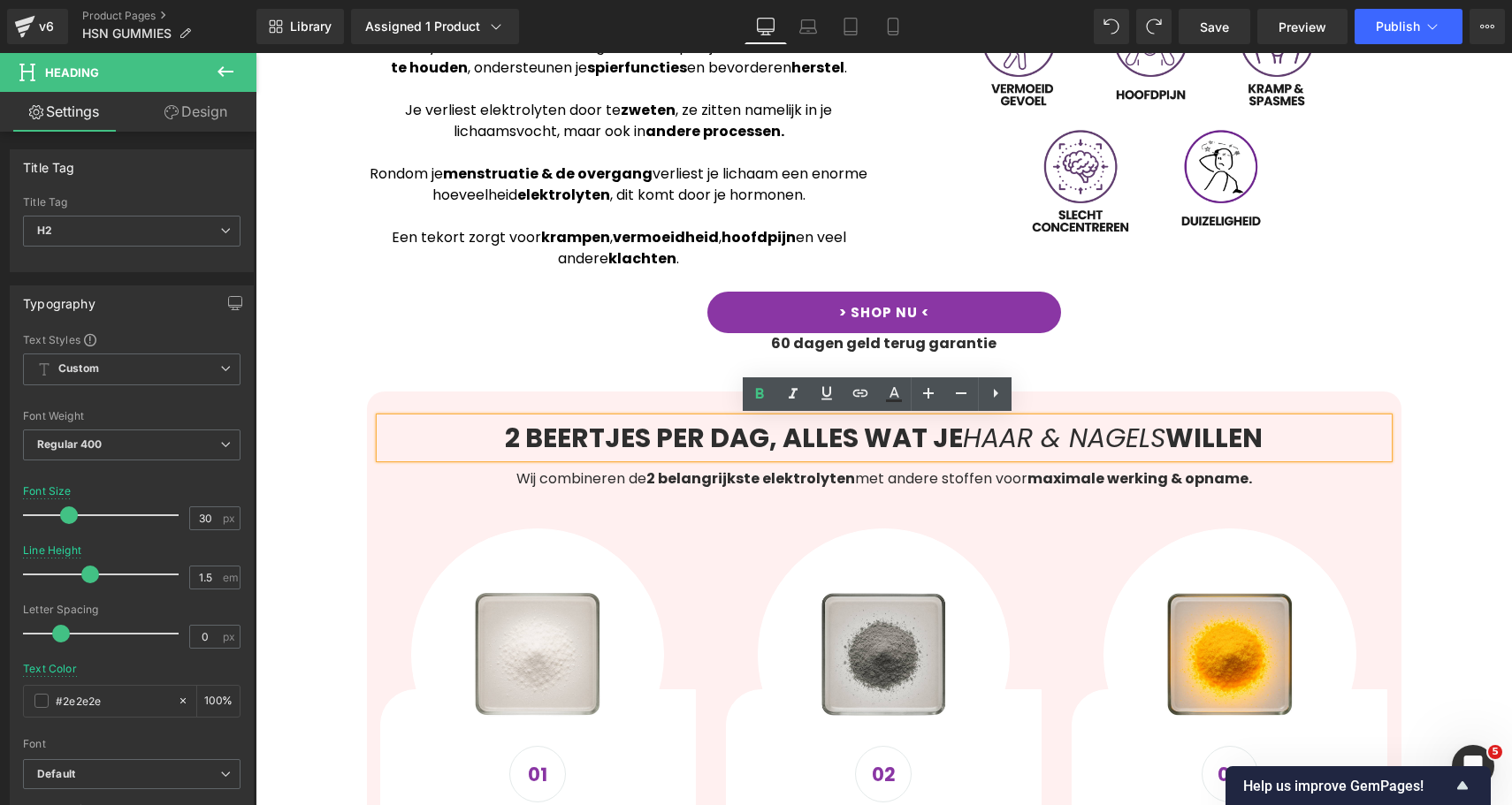
click at [643, 467] on div "Wij combineren de 2 belangrijkste elektrolyten met andere stoffen voor maximale…" at bounding box center [883, 473] width 1007 height 31
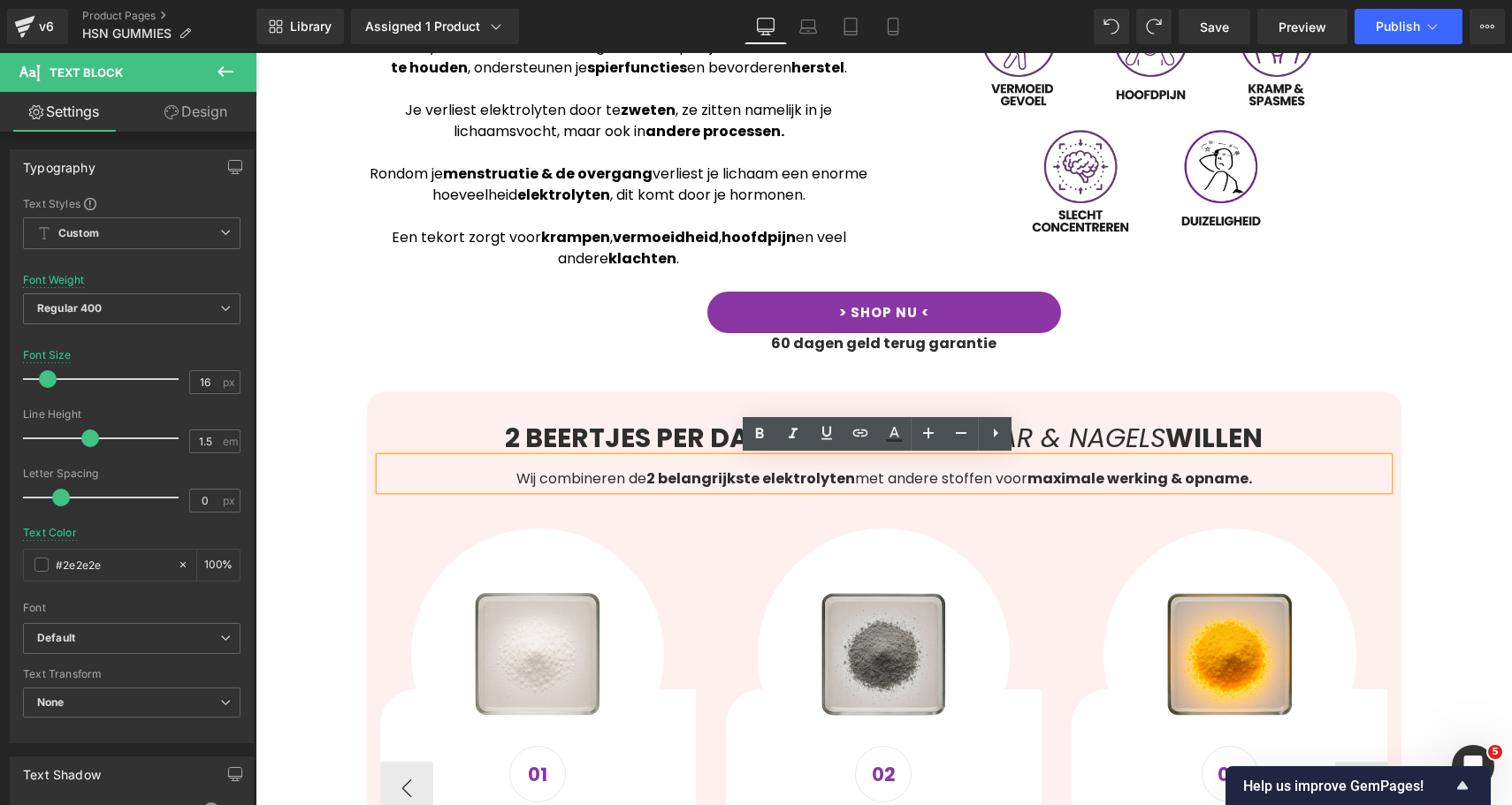
click at [256, 53] on div at bounding box center [256, 53] width 0 height 0
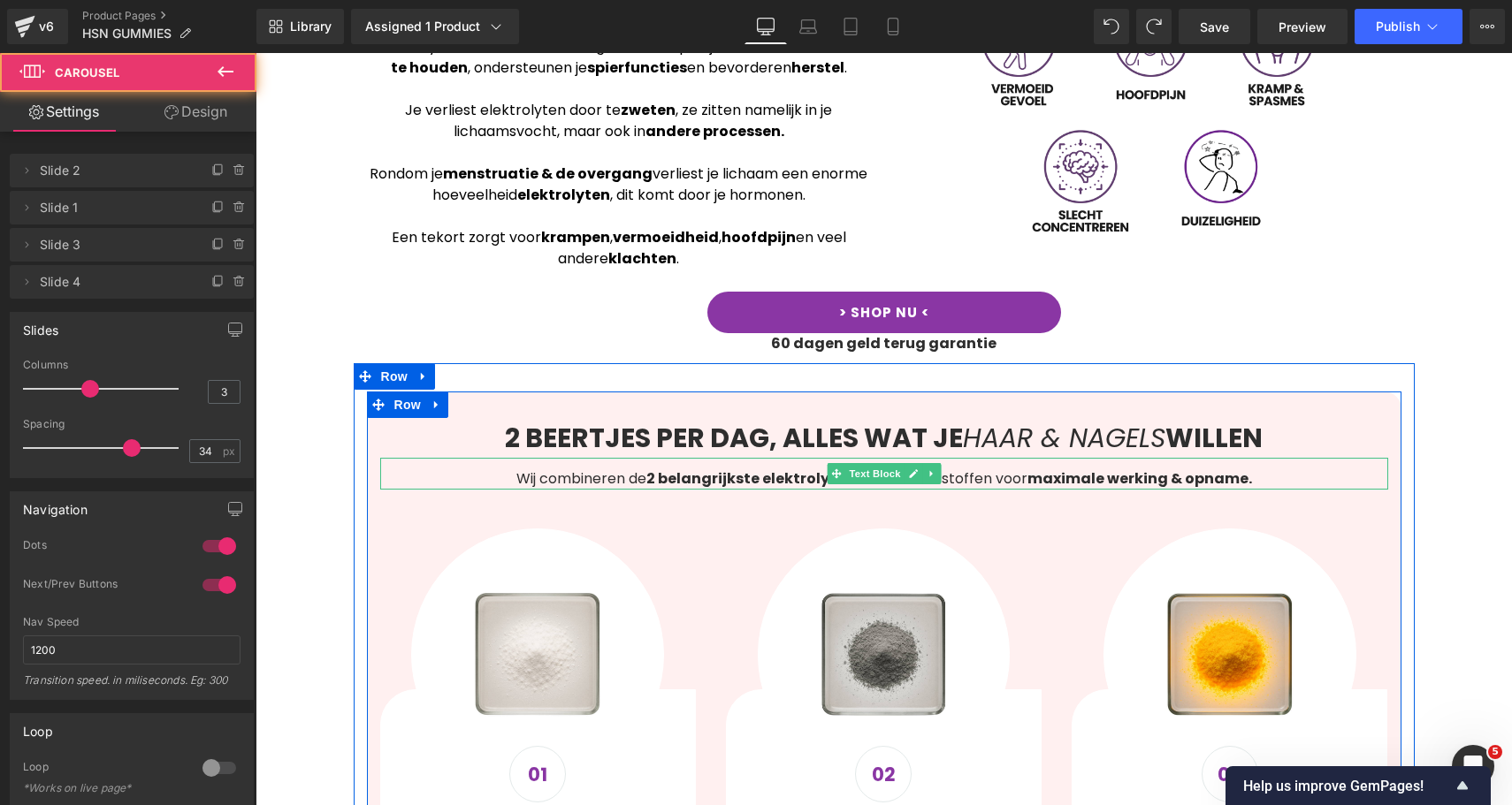
click at [717, 465] on div "Wij combineren de 2 belangrijkste elektrolyten met andere stoffen voor maximale…" at bounding box center [883, 473] width 1007 height 31
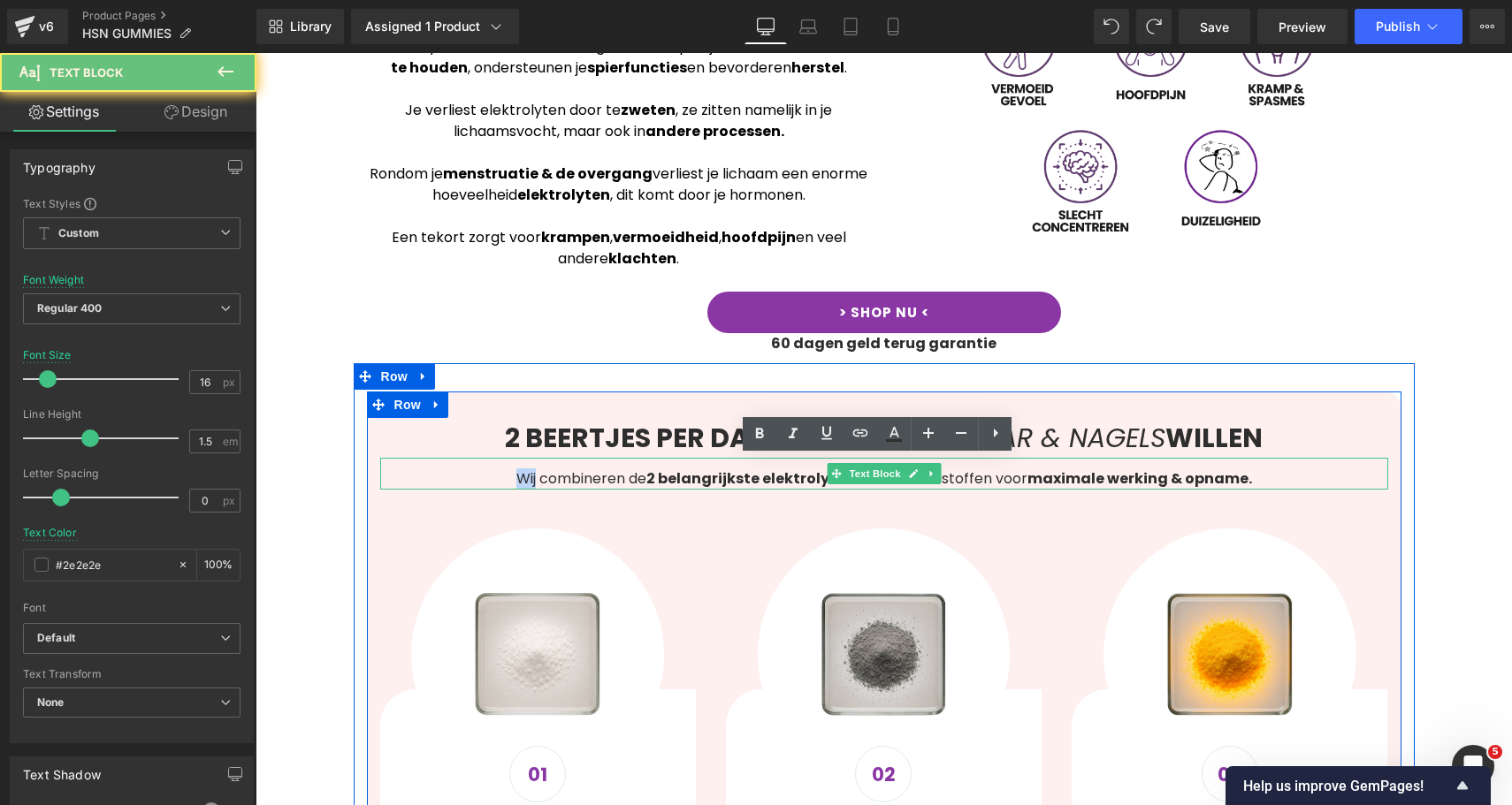
click at [717, 465] on div "Wij combineren de 2 belangrijkste elektrolyten met andere stoffen voor maximale…" at bounding box center [883, 473] width 1007 height 31
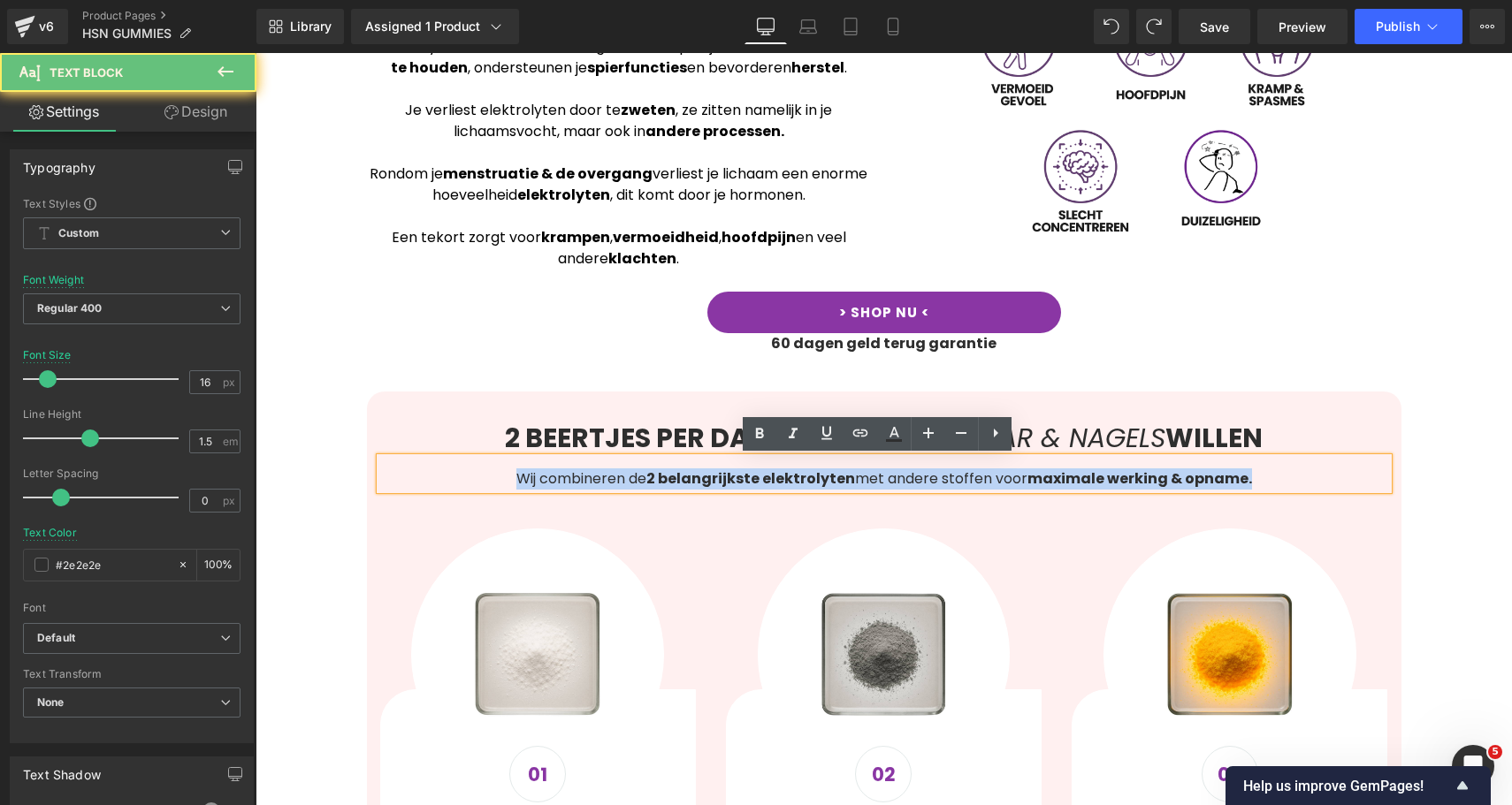
click at [717, 465] on div "Wij combineren de 2 belangrijkste elektrolyten met andere stoffen voor maximale…" at bounding box center [883, 473] width 1007 height 31
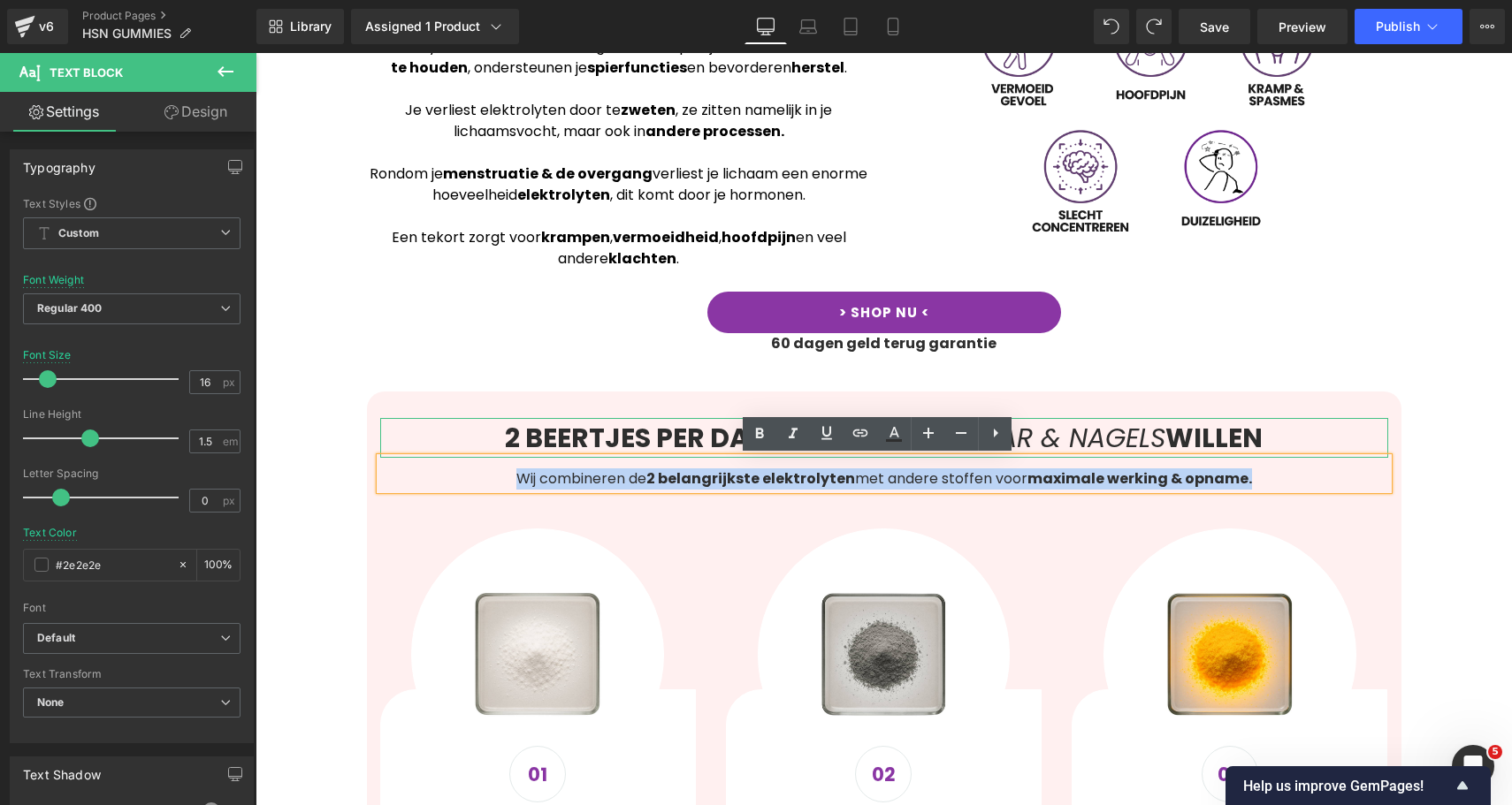
click at [1283, 439] on h2 "2 BEERTJES PER DAG, ALLES WAT JE HAAR & NAGELS WILLEN" at bounding box center [883, 438] width 1007 height 39
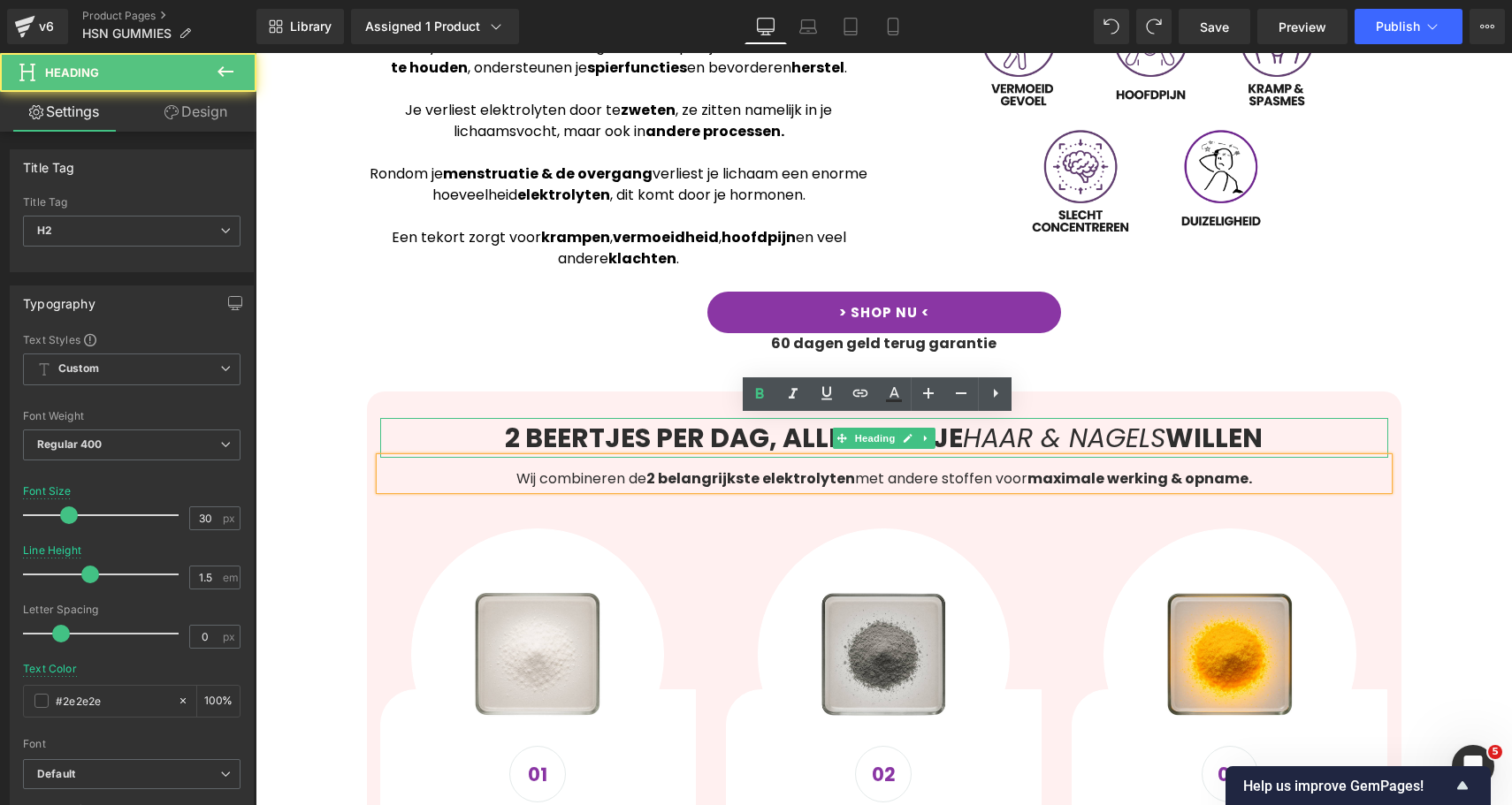
click at [1283, 439] on h2 "2 BEERTJES PER DAG, ALLES WAT JE HAAR & NAGELS WILLEN" at bounding box center [883, 438] width 1007 height 39
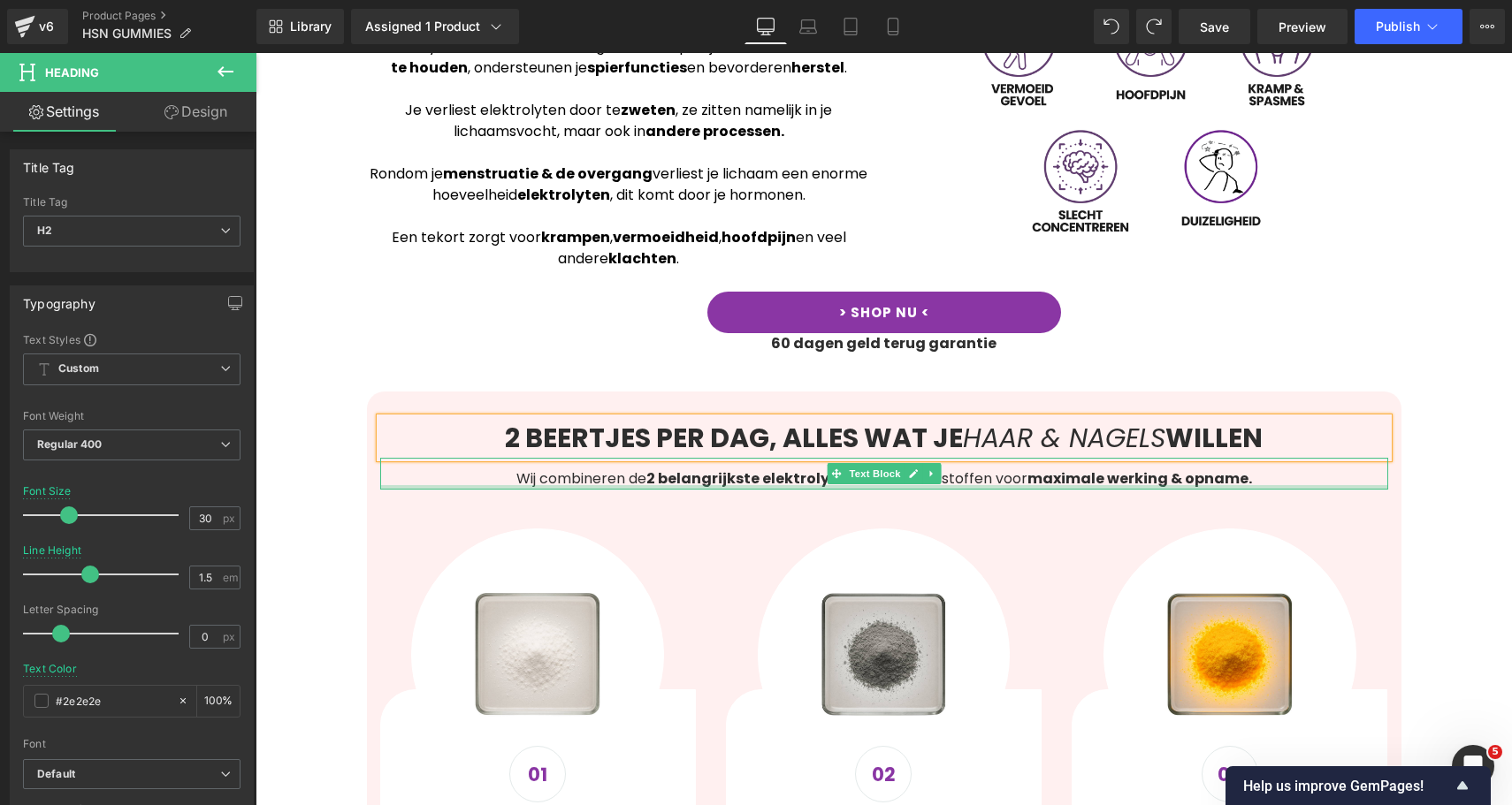
drag, startPoint x: 686, startPoint y: 510, endPoint x: 707, endPoint y: 480, distance: 36.6
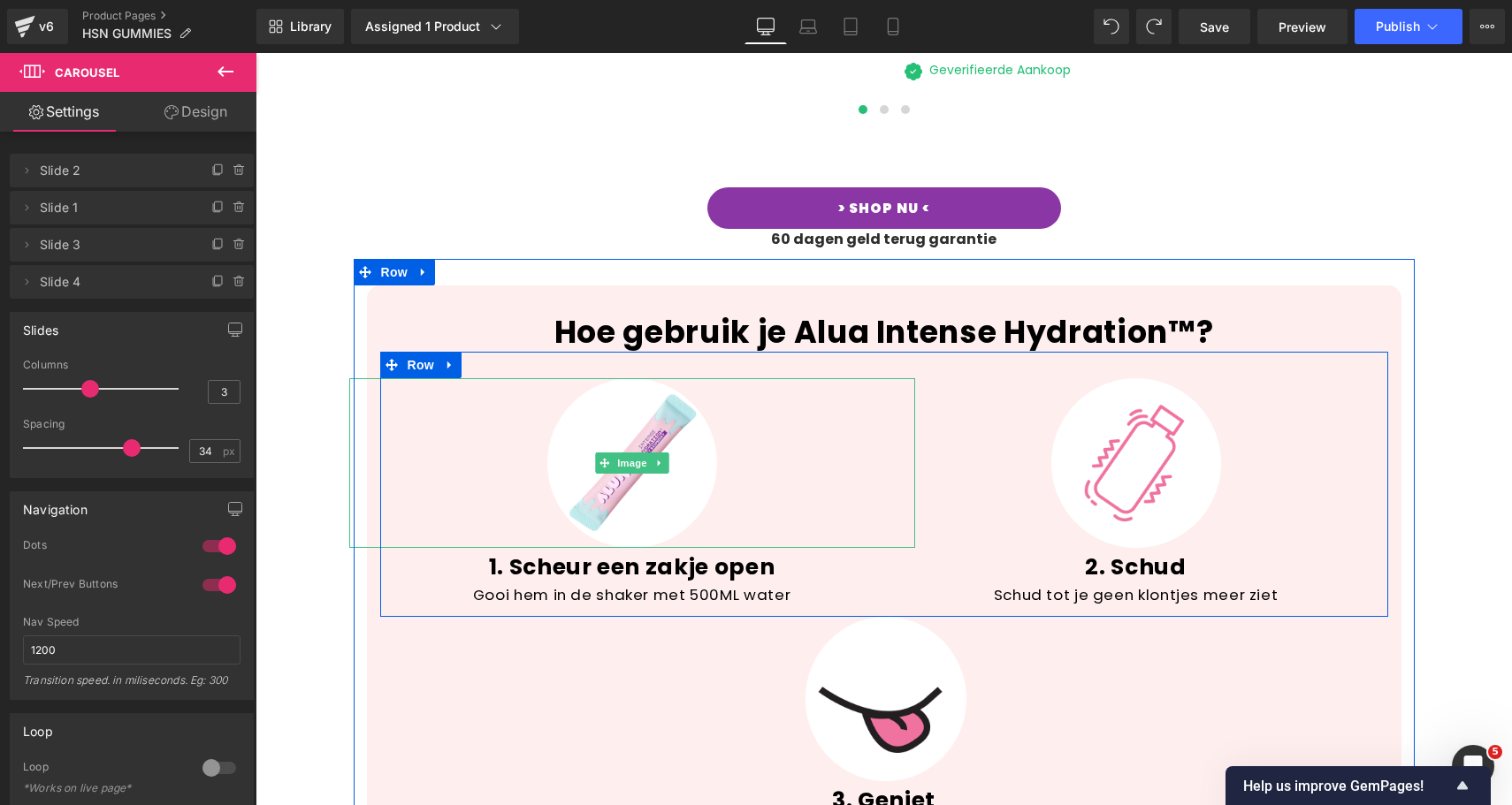
scroll to position [2860, 0]
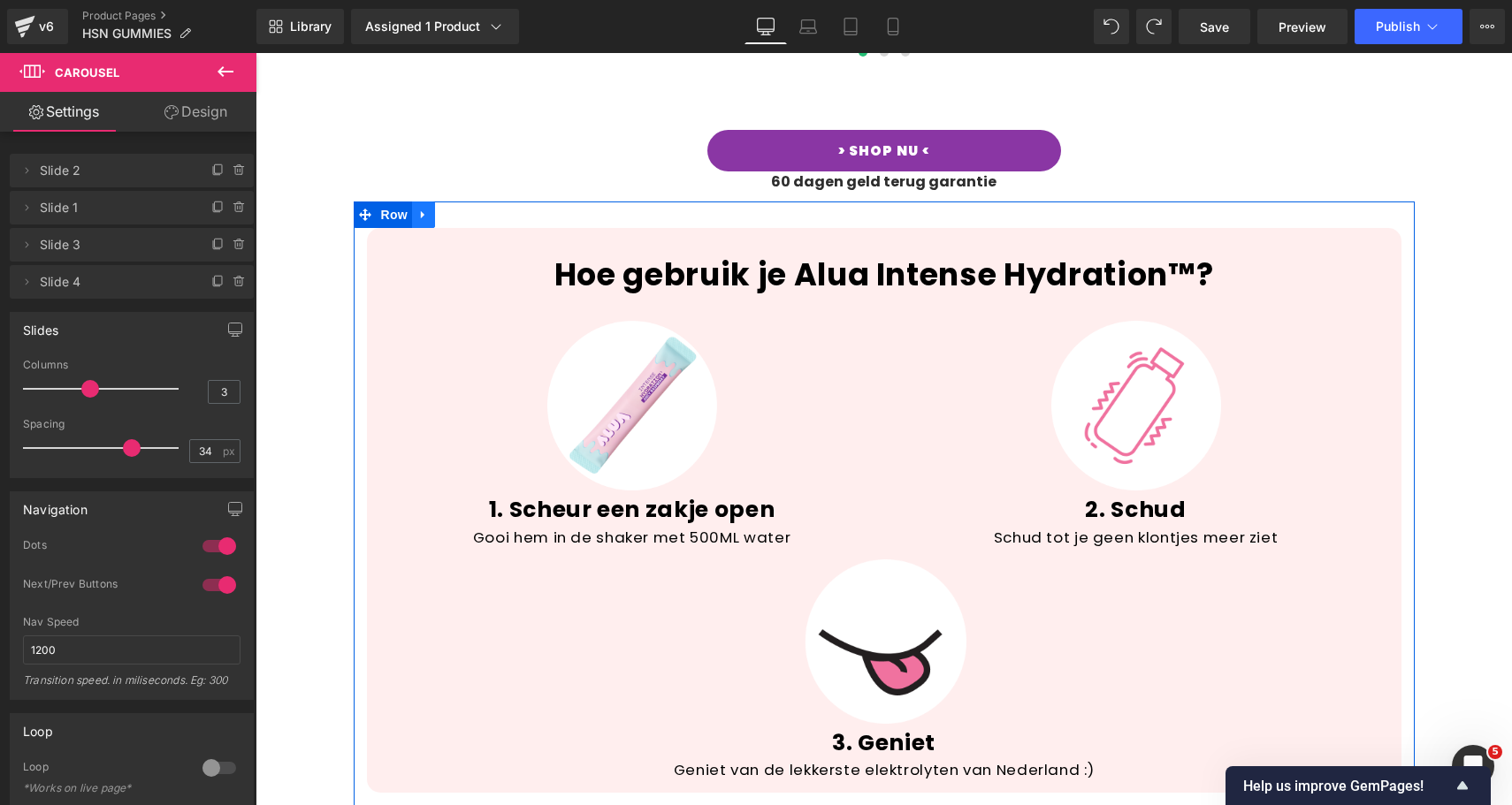
click at [418, 208] on icon at bounding box center [424, 214] width 13 height 13
click at [463, 208] on icon at bounding box center [470, 214] width 13 height 13
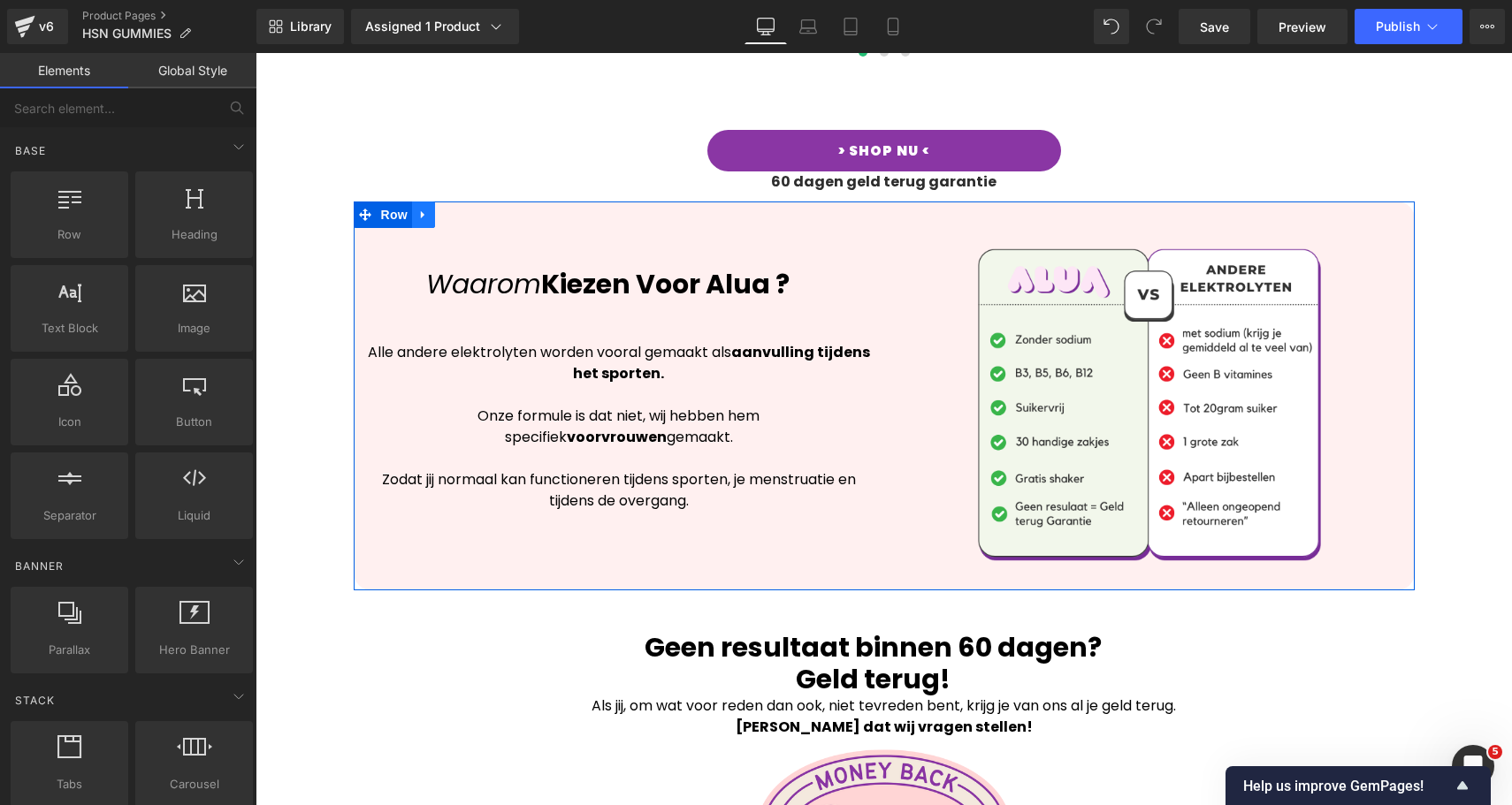
click at [418, 208] on icon at bounding box center [424, 214] width 13 height 13
click at [463, 208] on icon at bounding box center [470, 214] width 13 height 13
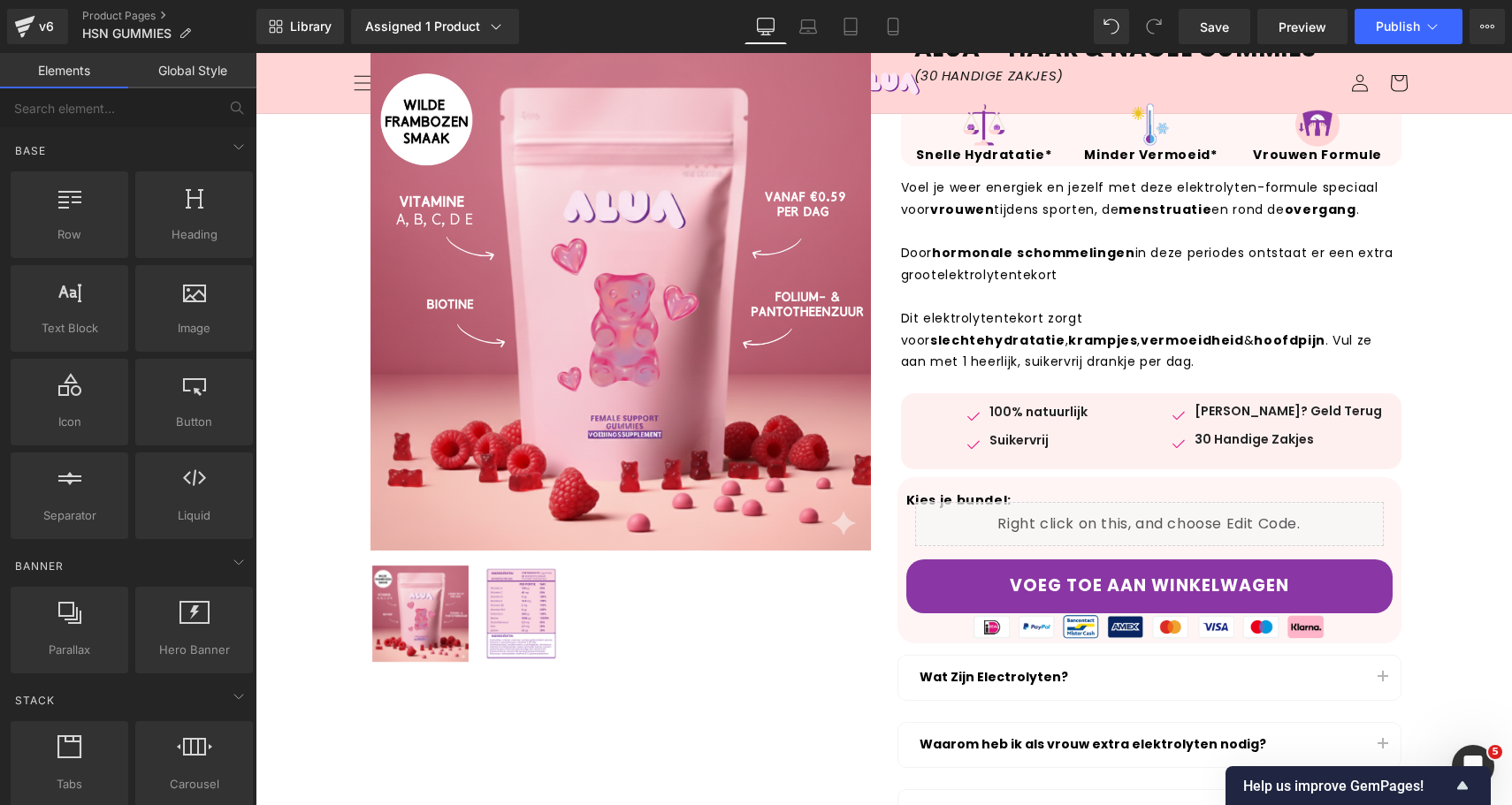
scroll to position [0, 0]
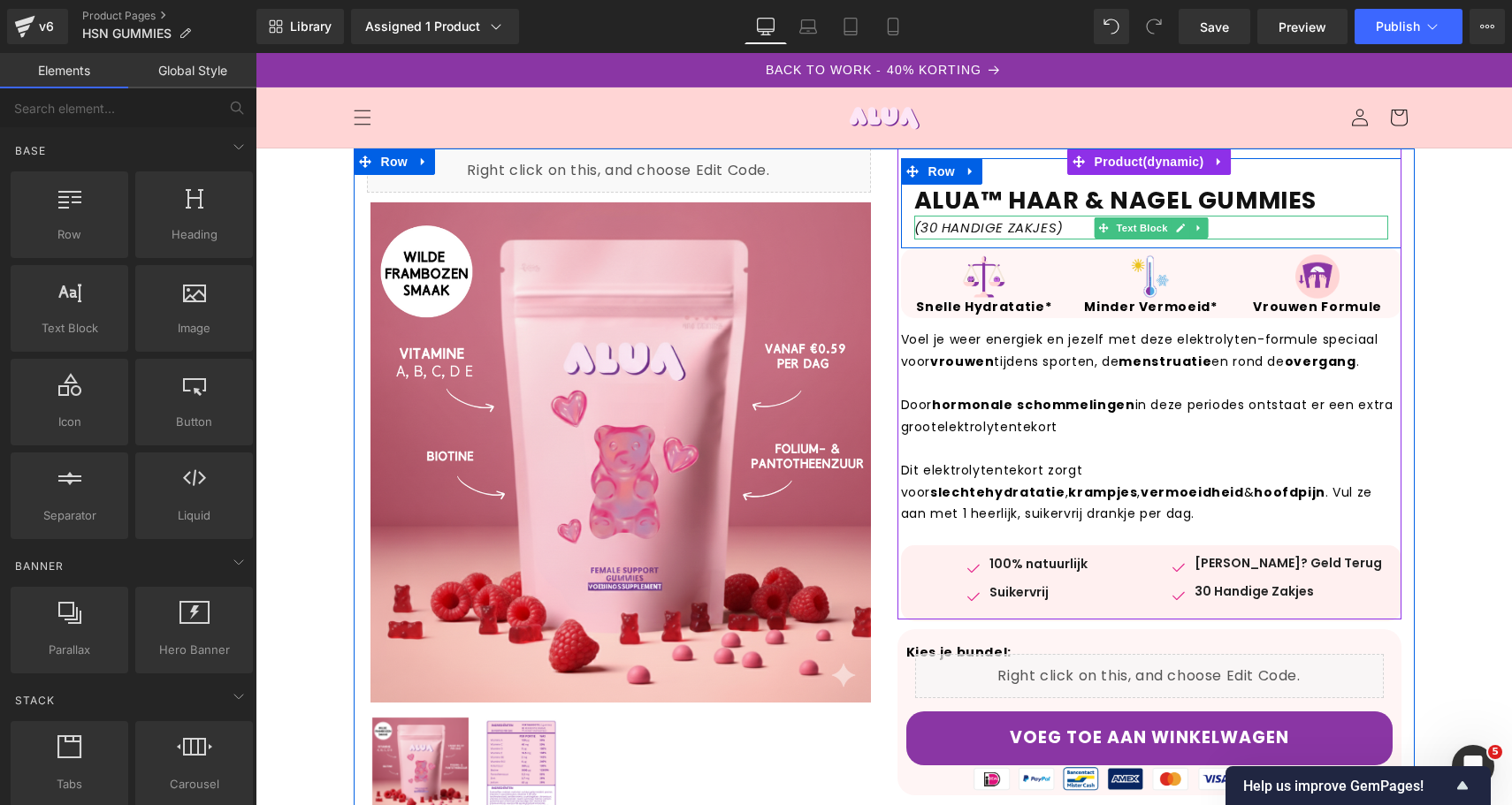
click at [916, 223] on icon "(30 HANDIGE ZAKJES)" at bounding box center [989, 227] width 149 height 19
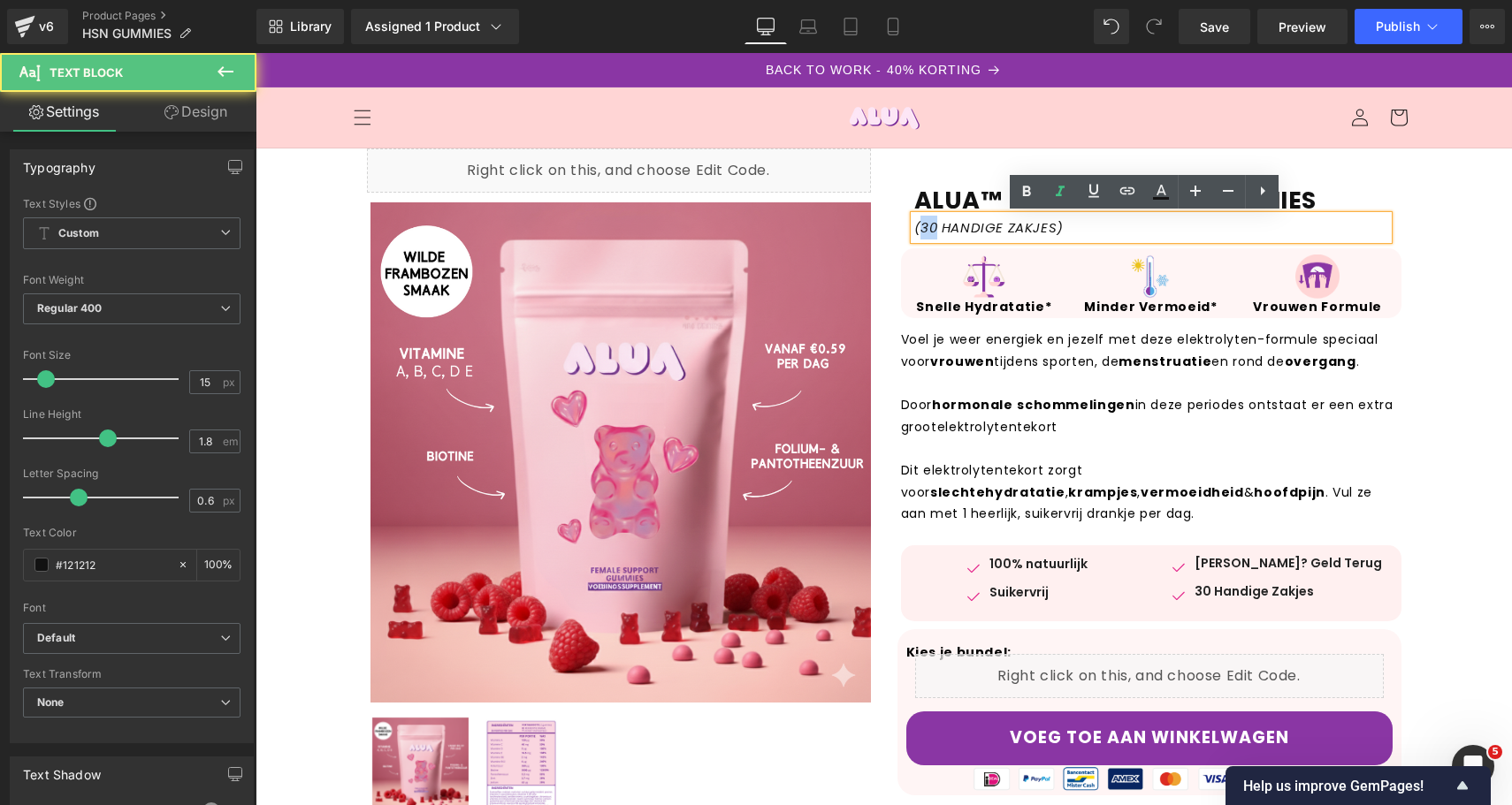
click at [916, 223] on icon "(30 HANDIGE ZAKJES)" at bounding box center [989, 227] width 149 height 19
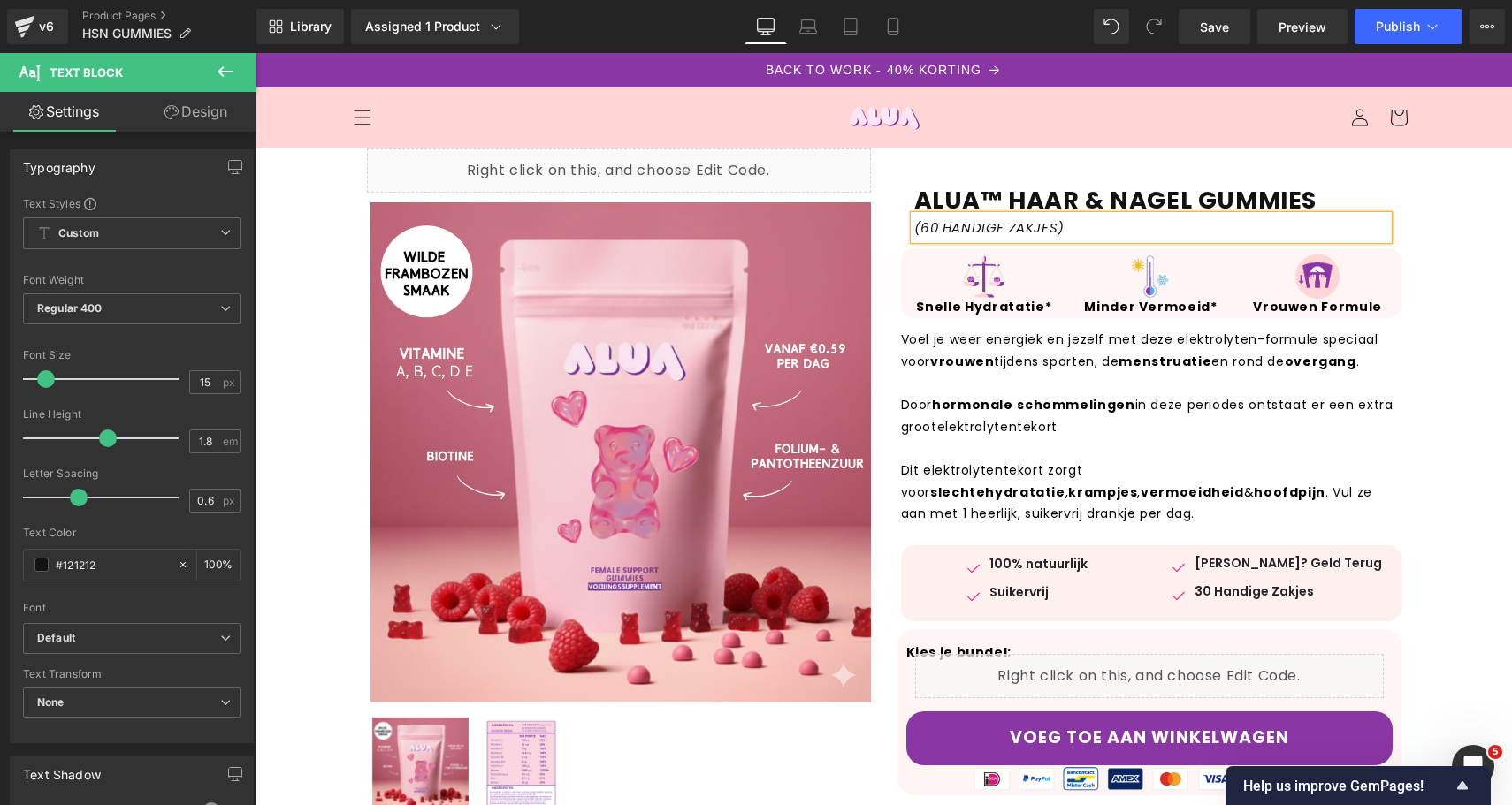
click at [975, 232] on icon "(60 HANDIGE ZAKJES)" at bounding box center [989, 227] width 150 height 19
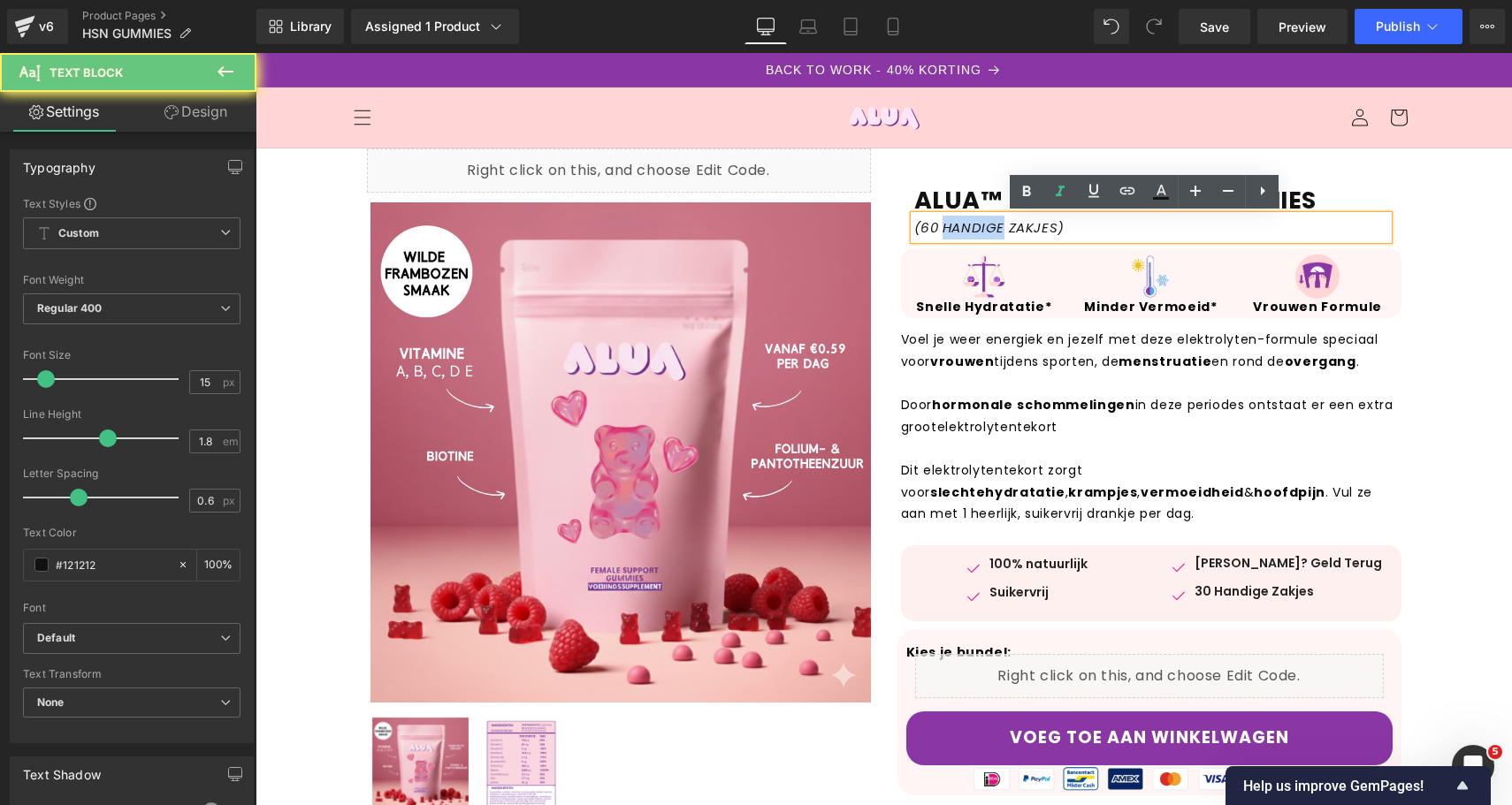
click at [975, 232] on icon "(60 HANDIGE ZAKJES)" at bounding box center [989, 227] width 150 height 19
click at [1050, 229] on icon "(60 HANDIGE ZAKJES)" at bounding box center [989, 227] width 150 height 19
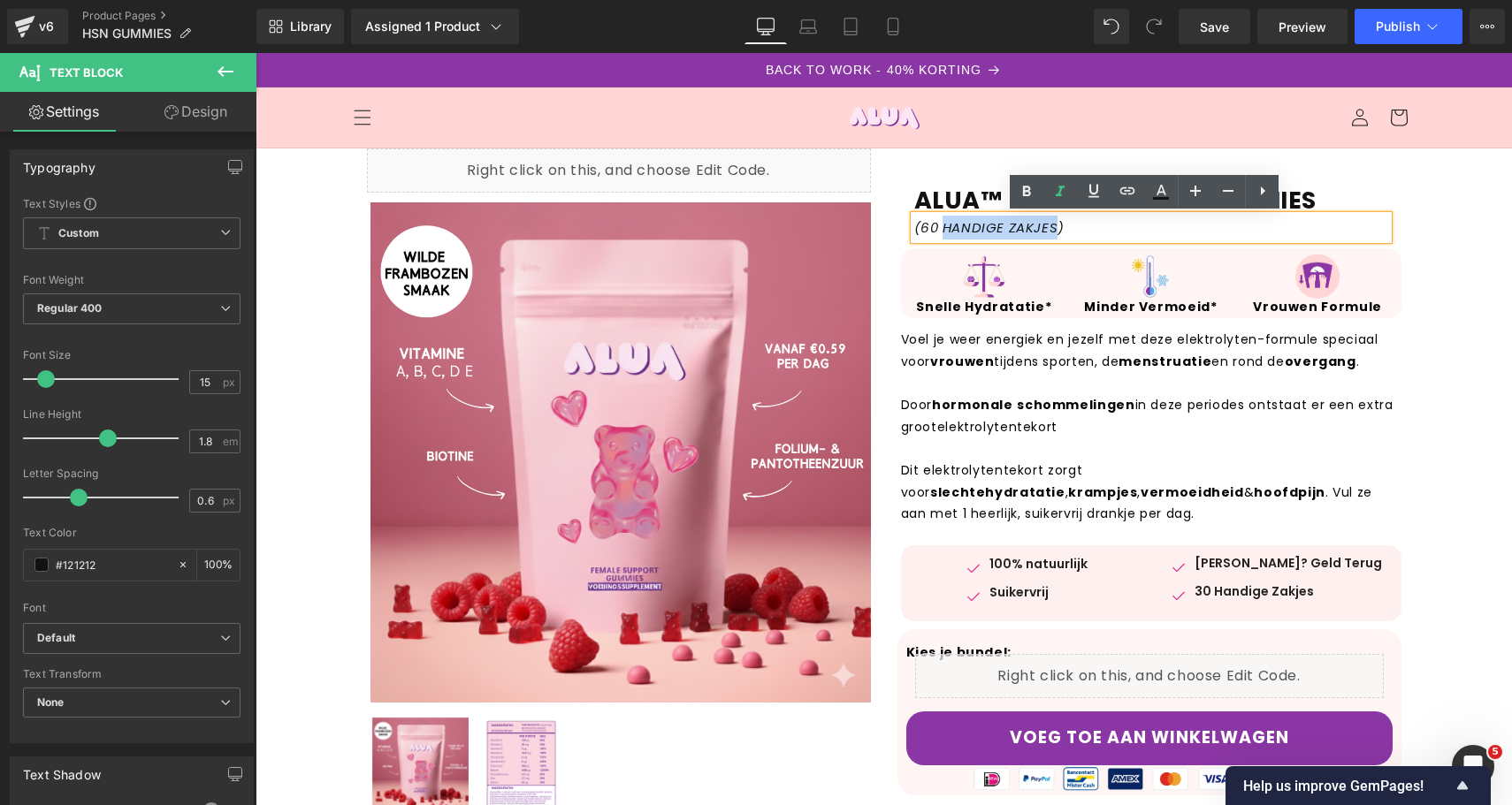
drag, startPoint x: 1053, startPoint y: 227, endPoint x: 933, endPoint y: 231, distance: 120.1
click at [933, 230] on icon "(60 HANDIGE ZAKJES)" at bounding box center [989, 227] width 150 height 19
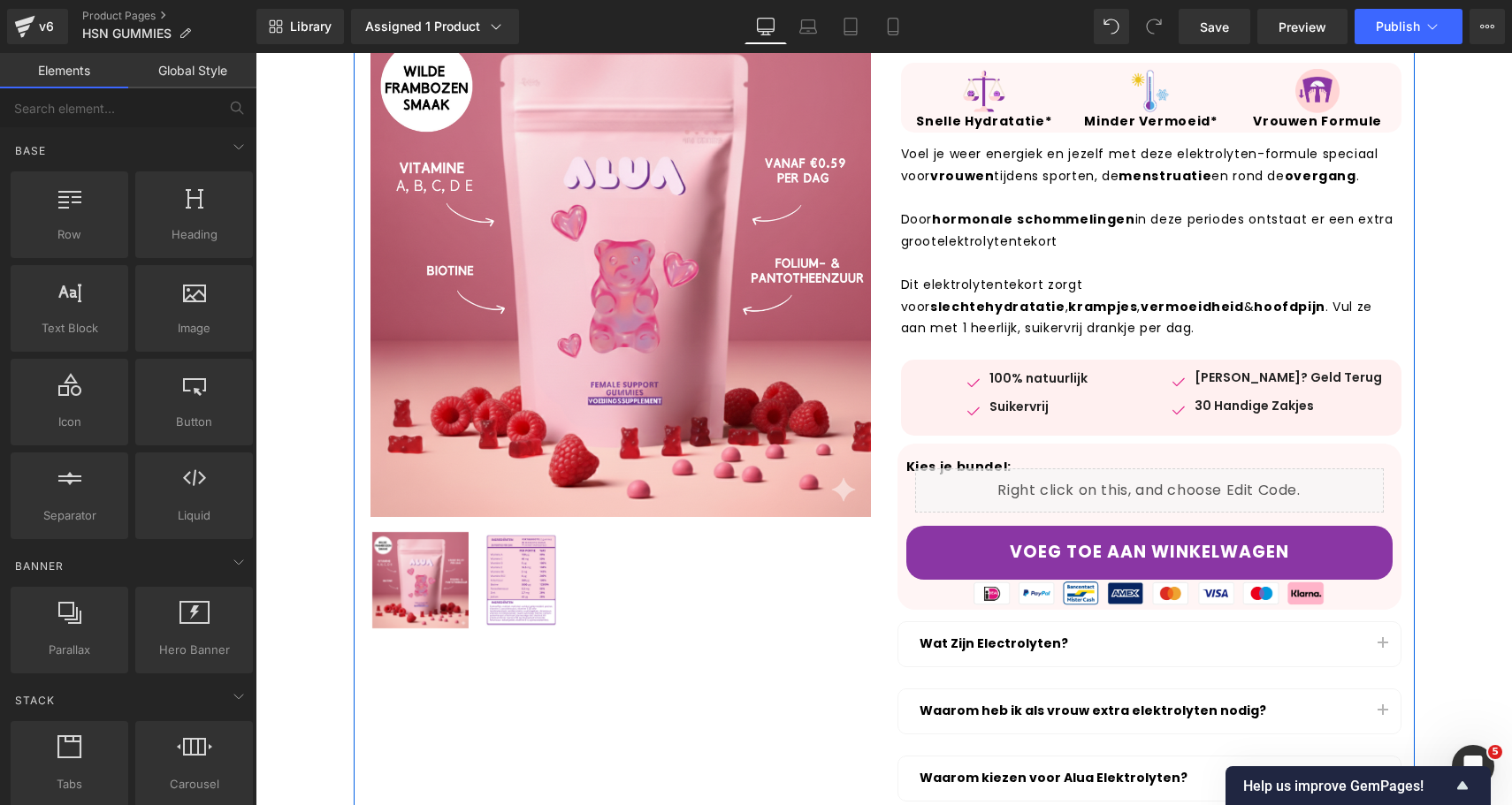
scroll to position [182, 0]
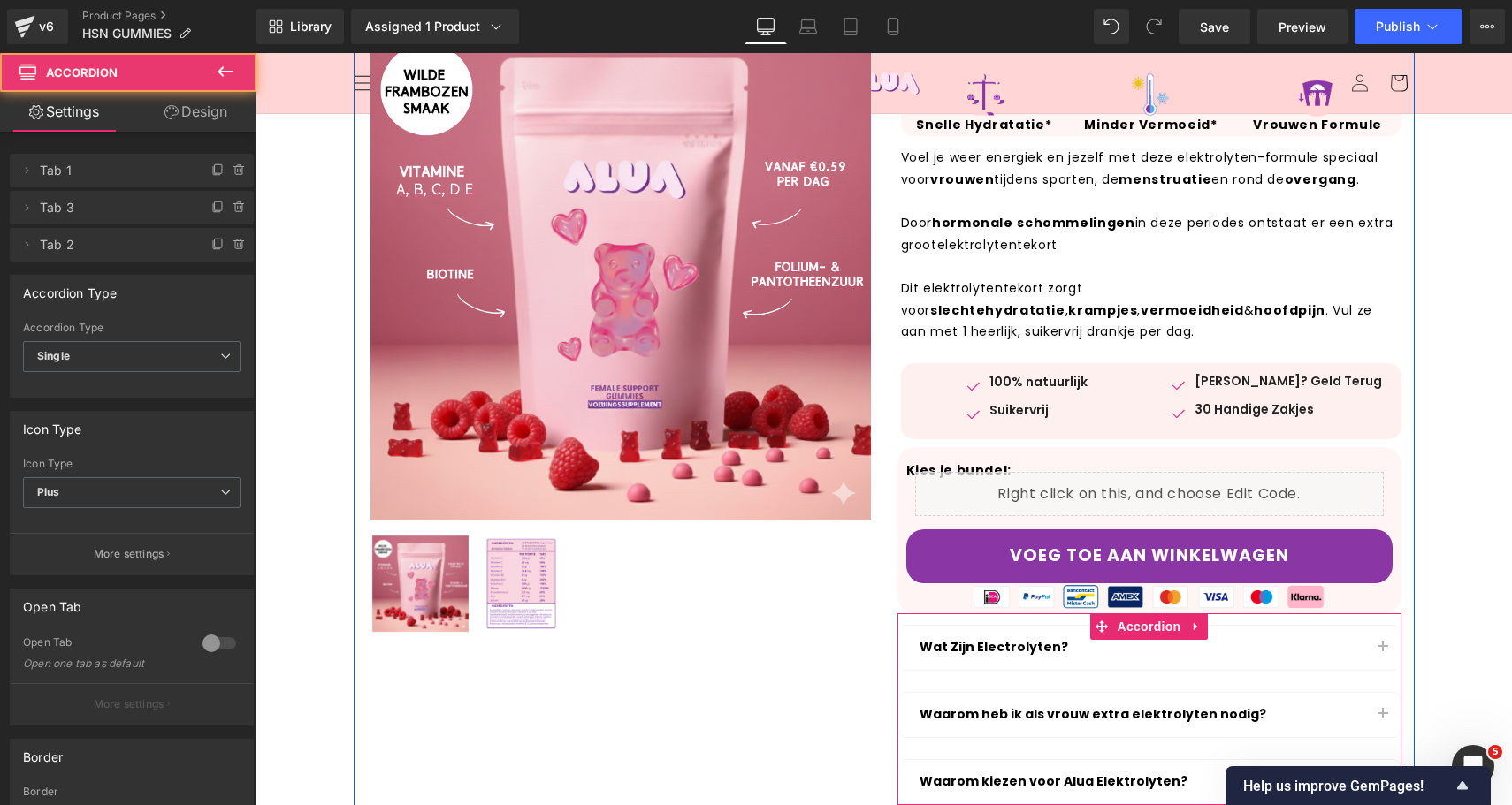
click at [1378, 648] on button "button" at bounding box center [1382, 647] width 35 height 44
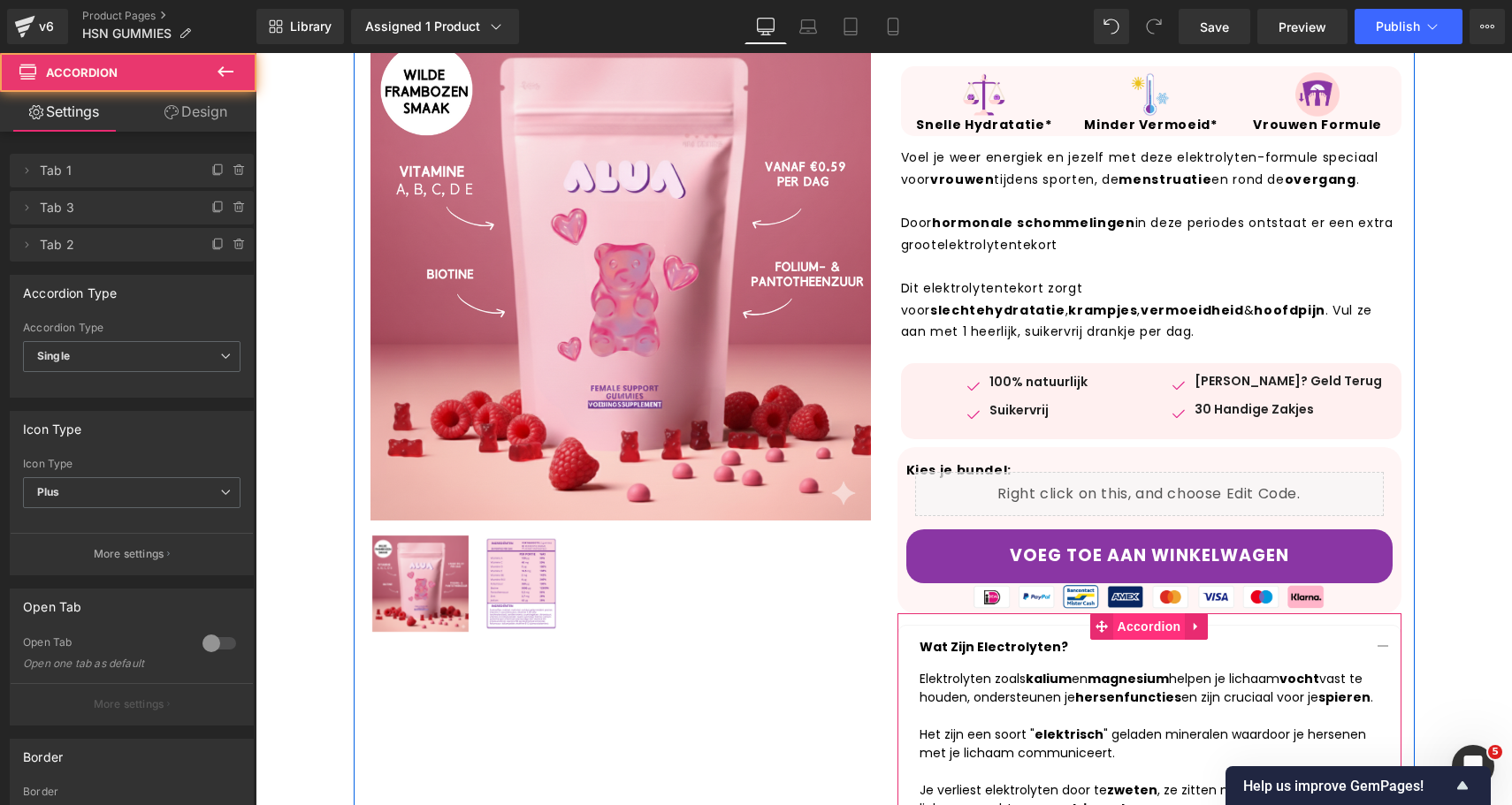
scroll to position [404, 0]
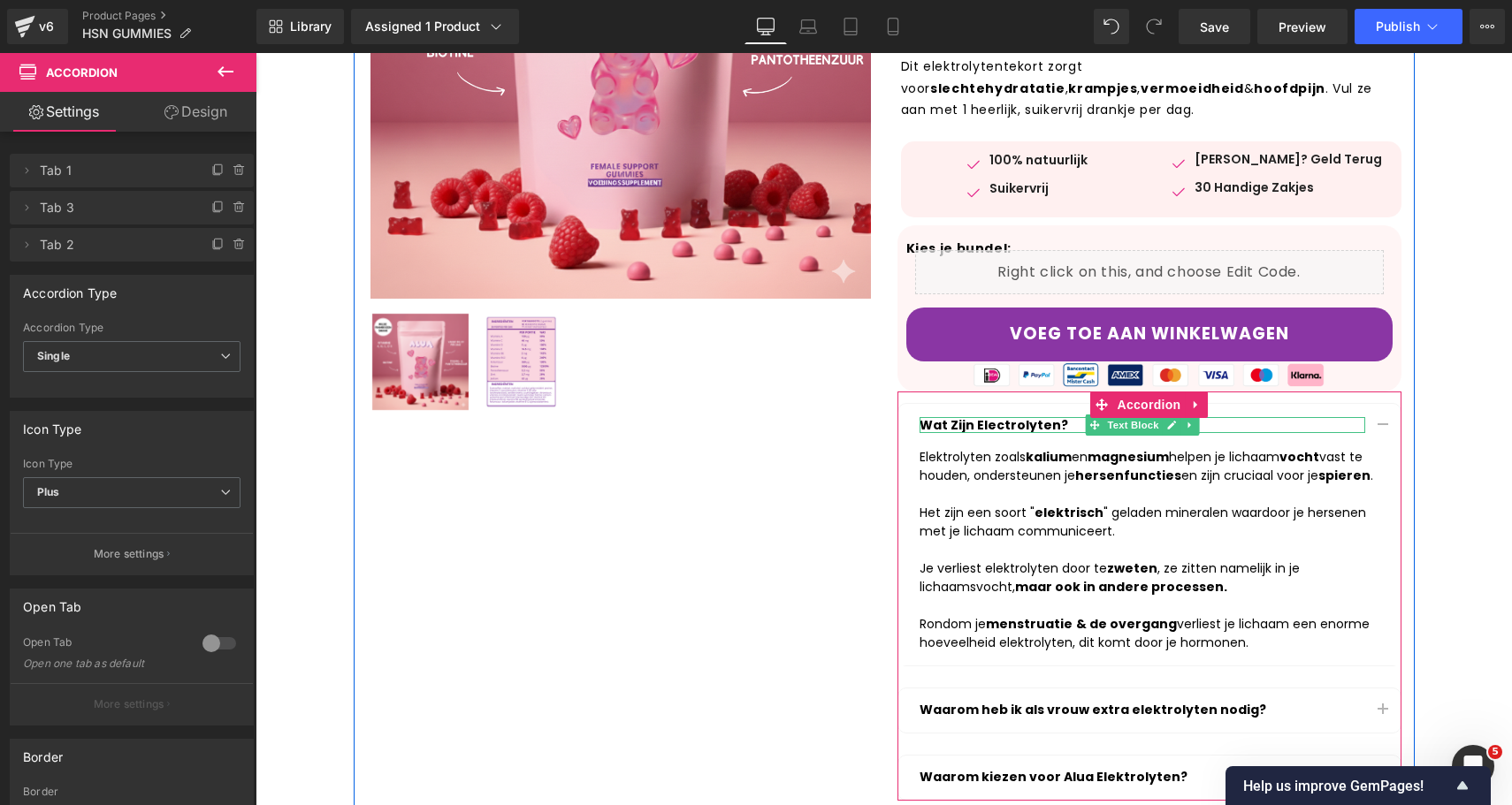
click at [1002, 424] on p "Wat Zijn Electrolyten?" at bounding box center [1142, 425] width 445 height 16
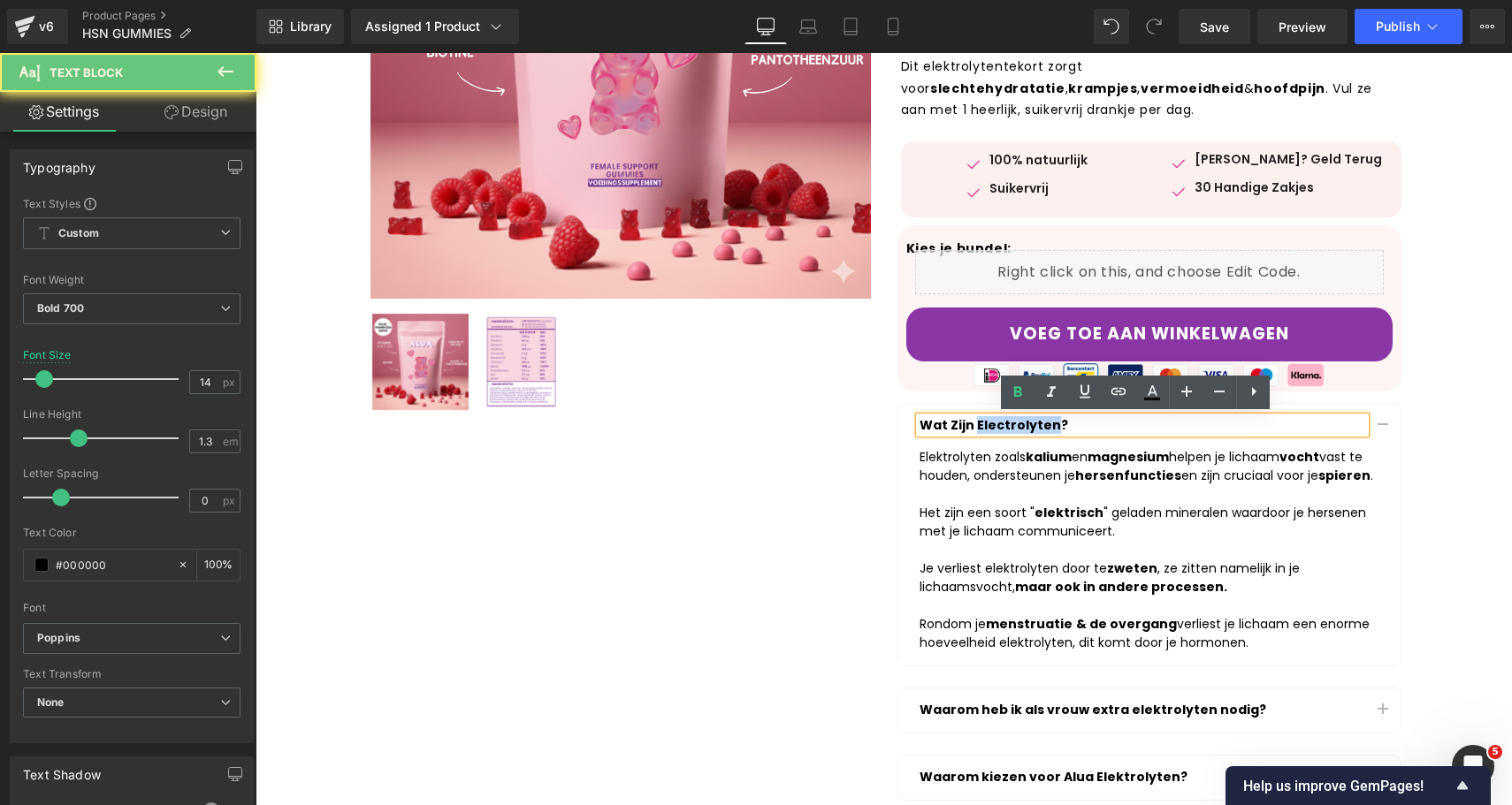
click at [1002, 424] on p "Wat Zijn Electrolyten?" at bounding box center [1142, 425] width 445 height 16
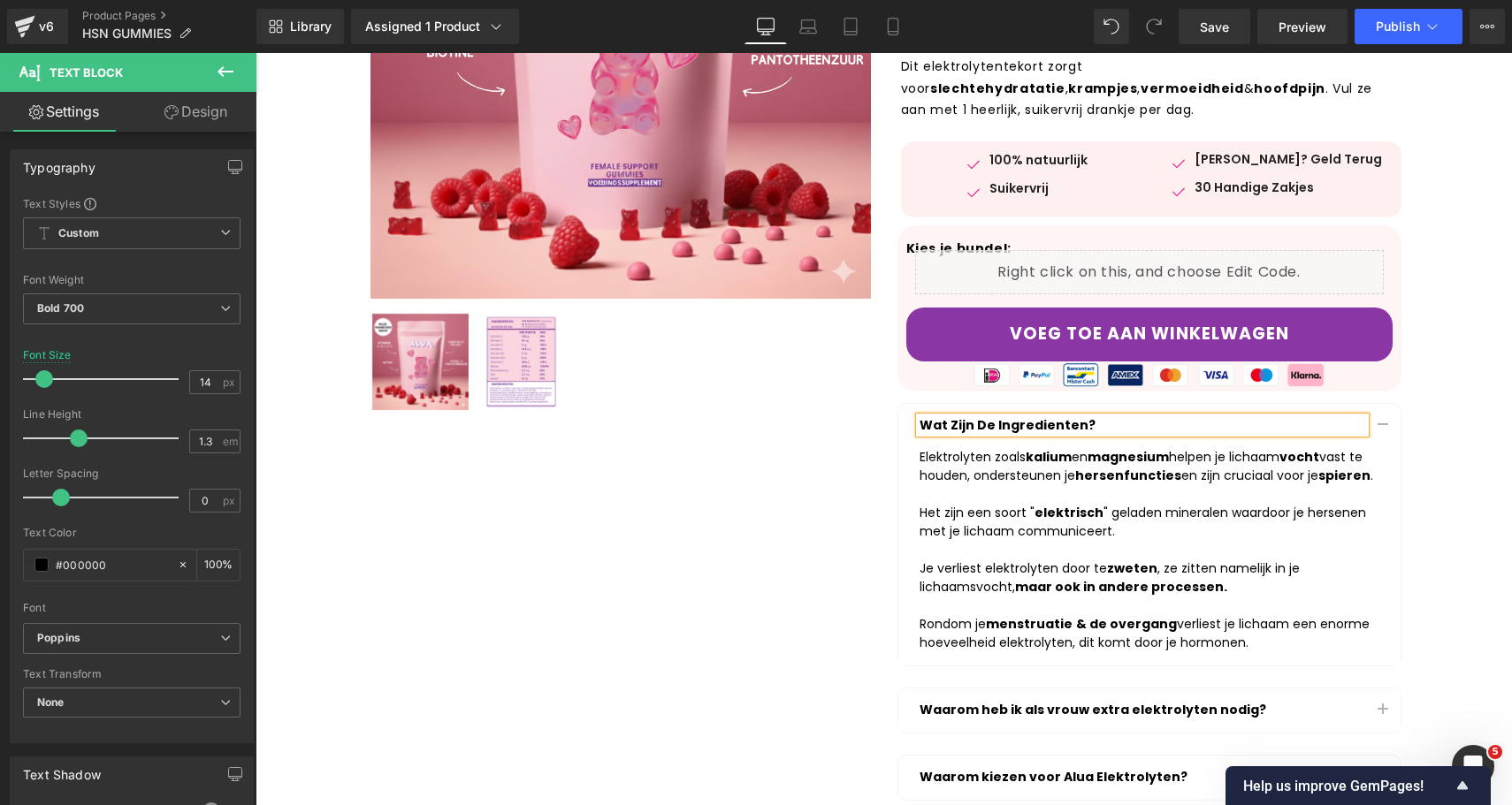
click at [1015, 418] on p "Wat Zijn De Ingredienten?" at bounding box center [1142, 425] width 445 height 16
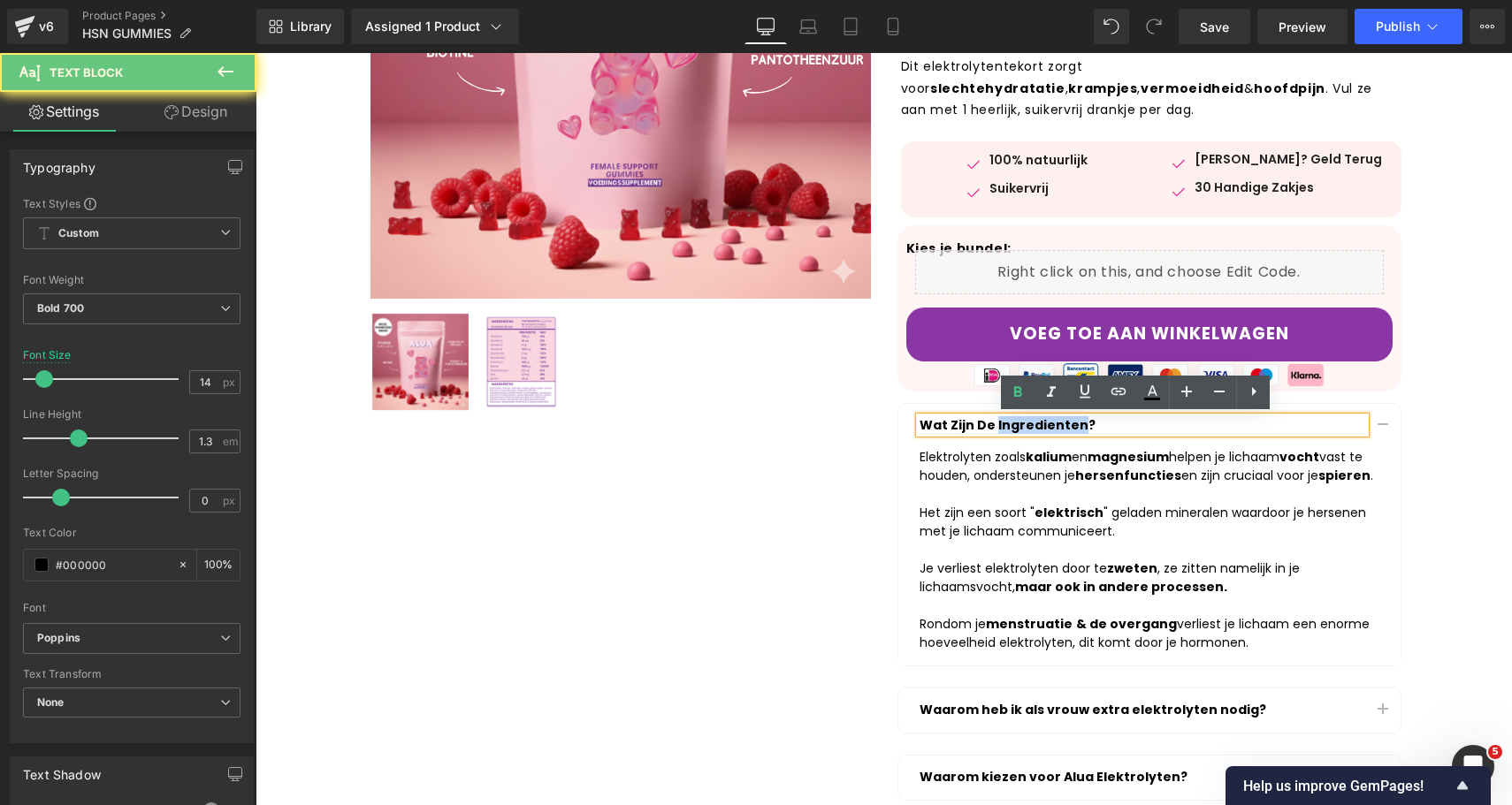
click at [1015, 418] on p "Wat Zijn De Ingredienten?" at bounding box center [1142, 425] width 445 height 16
copy p "Ingredienten"
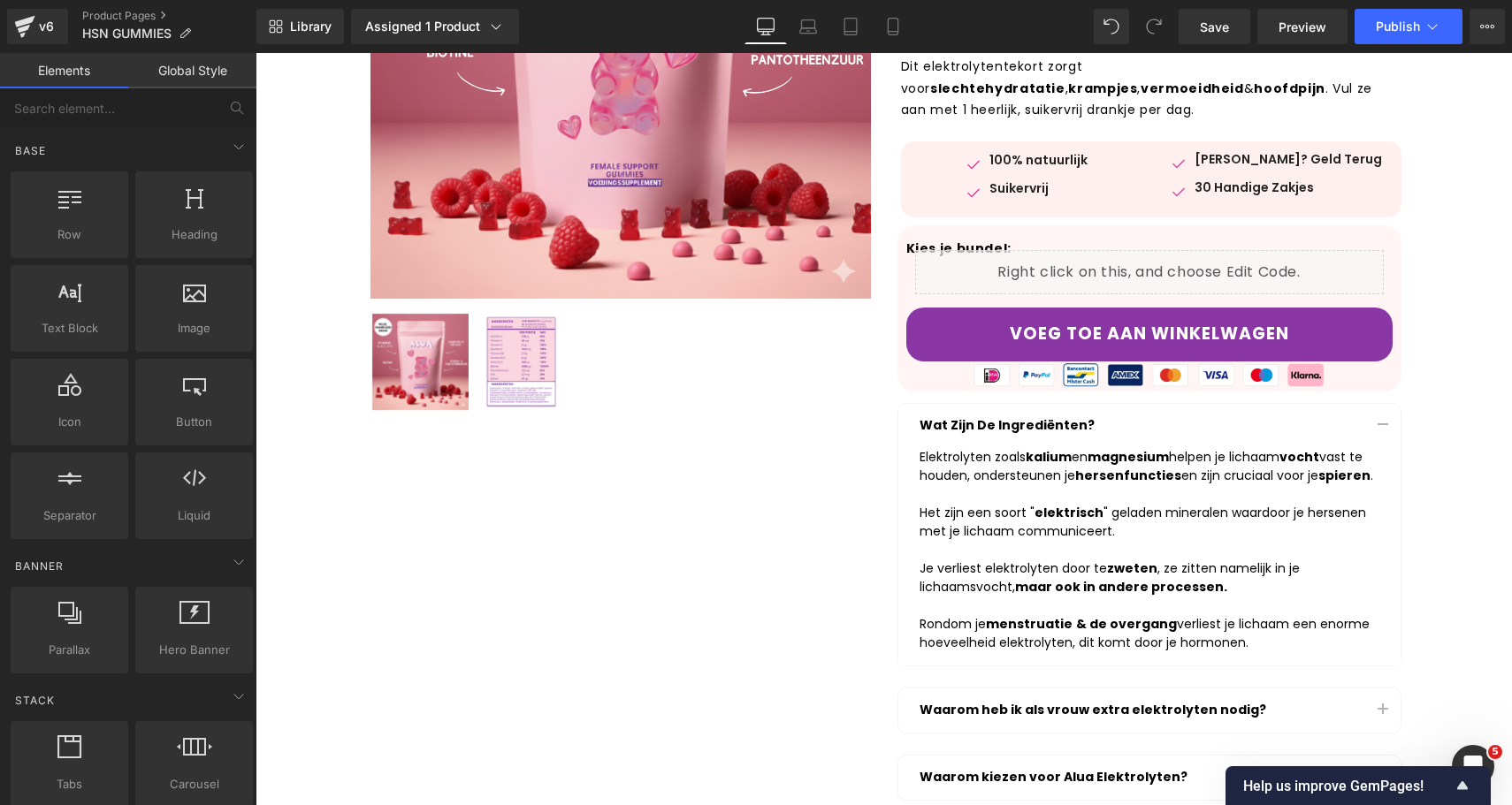
click at [1033, 573] on div "Je verliest elektrolyten door te zweten , ze zitten namelijk in je lichaamsvoch…" at bounding box center [1149, 577] width 460 height 37
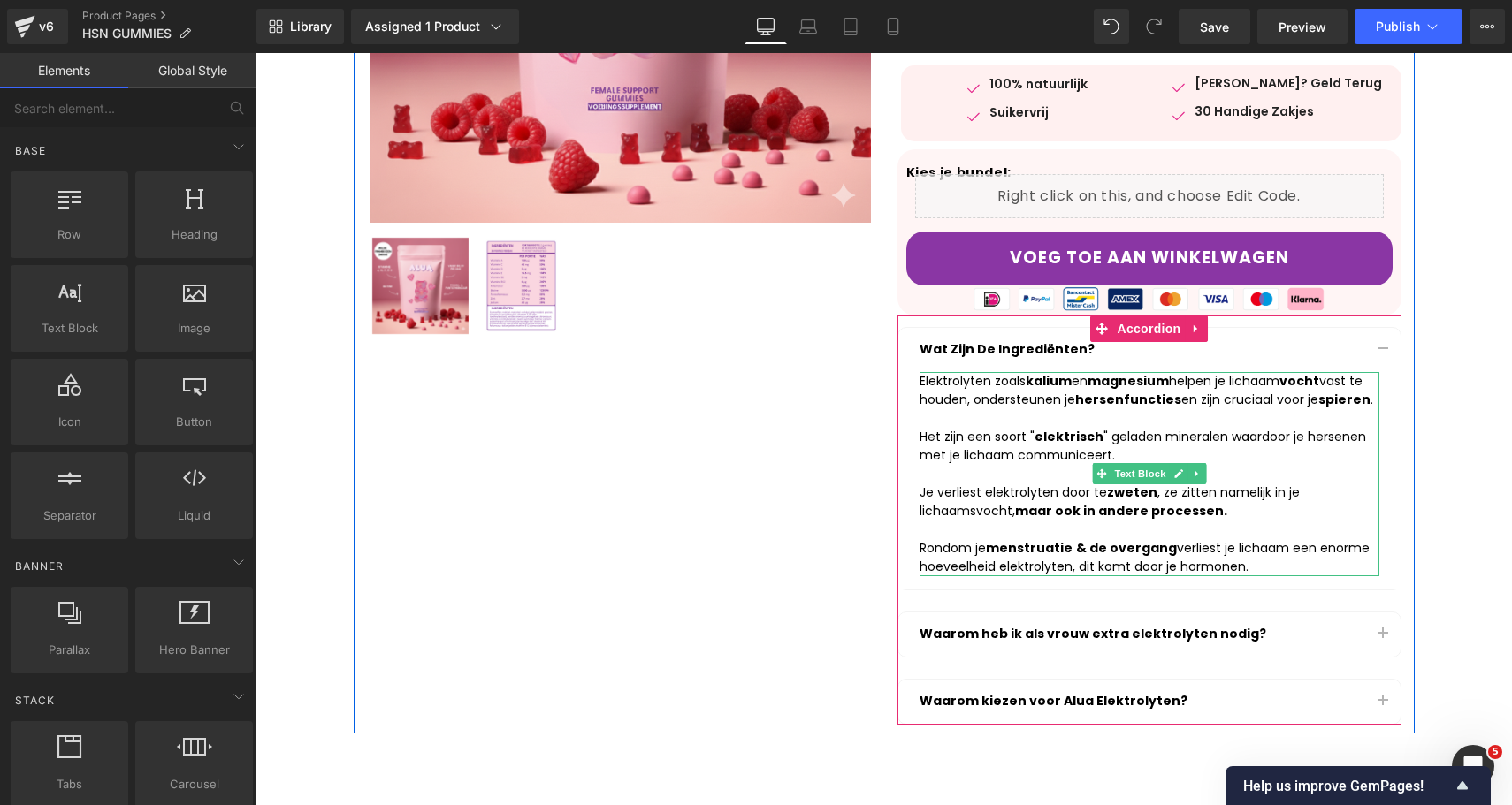
scroll to position [565, 0]
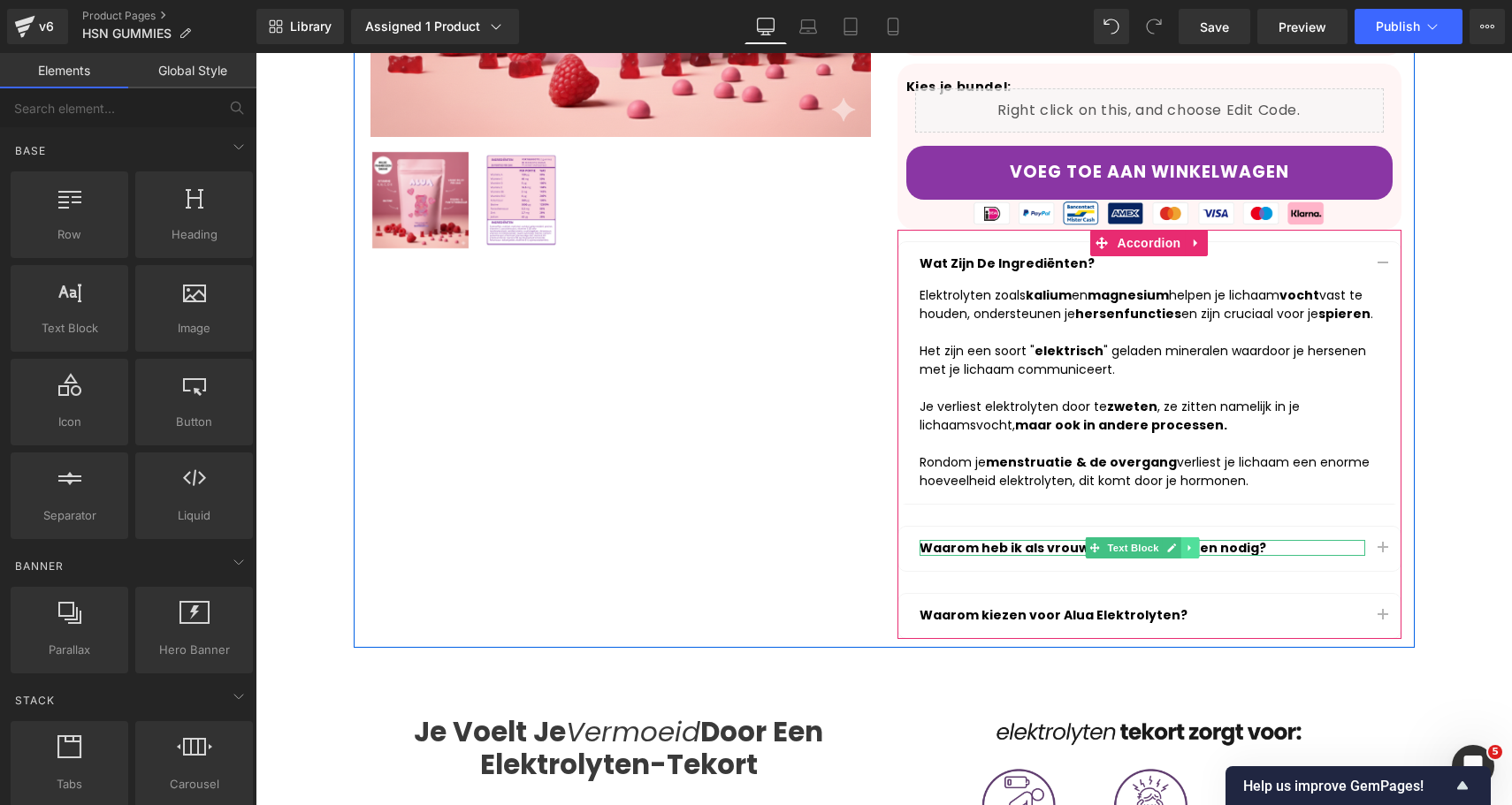
click at [1180, 547] on link at bounding box center [1189, 548] width 19 height 22
click at [1234, 546] on p "Waarom heb ik als vrouw extra elektrolyten nodig?" at bounding box center [1142, 548] width 445 height 16
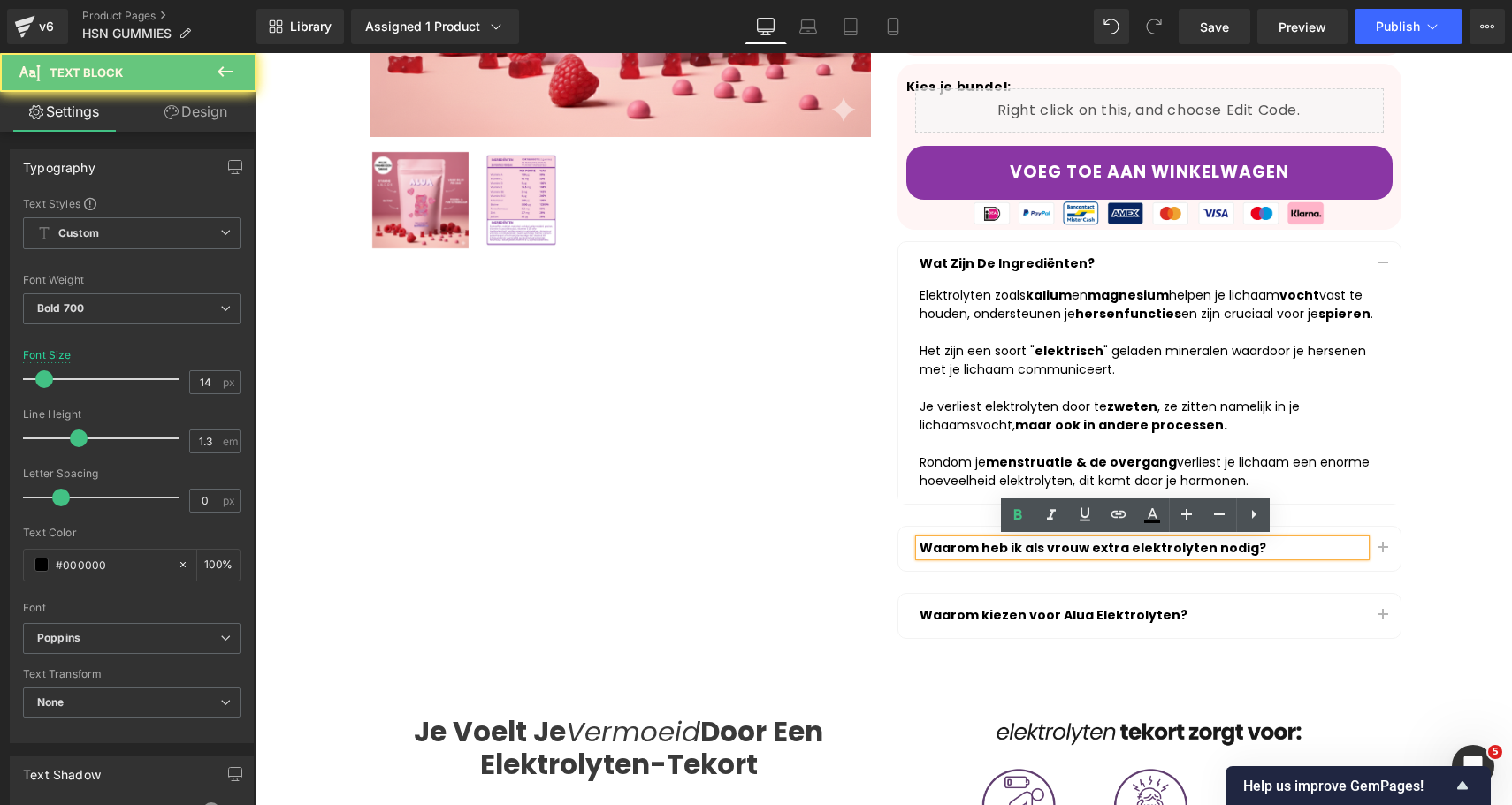
click at [1234, 546] on p "Waarom heb ik als vrouw extra elektrolyten nodig?" at bounding box center [1142, 548] width 445 height 16
